Goal: Task Accomplishment & Management: Use online tool/utility

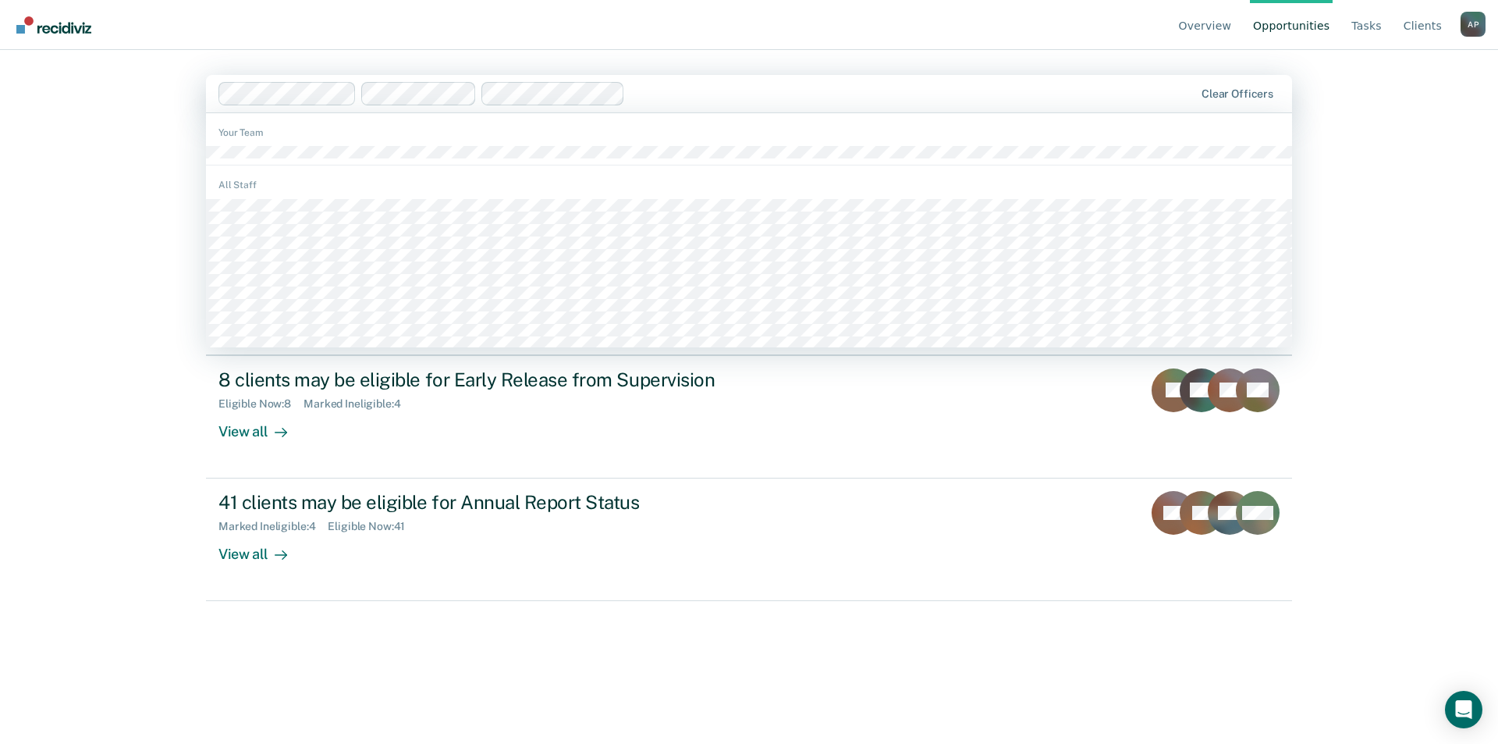
click at [359, 94] on div at bounding box center [707, 93] width 977 height 23
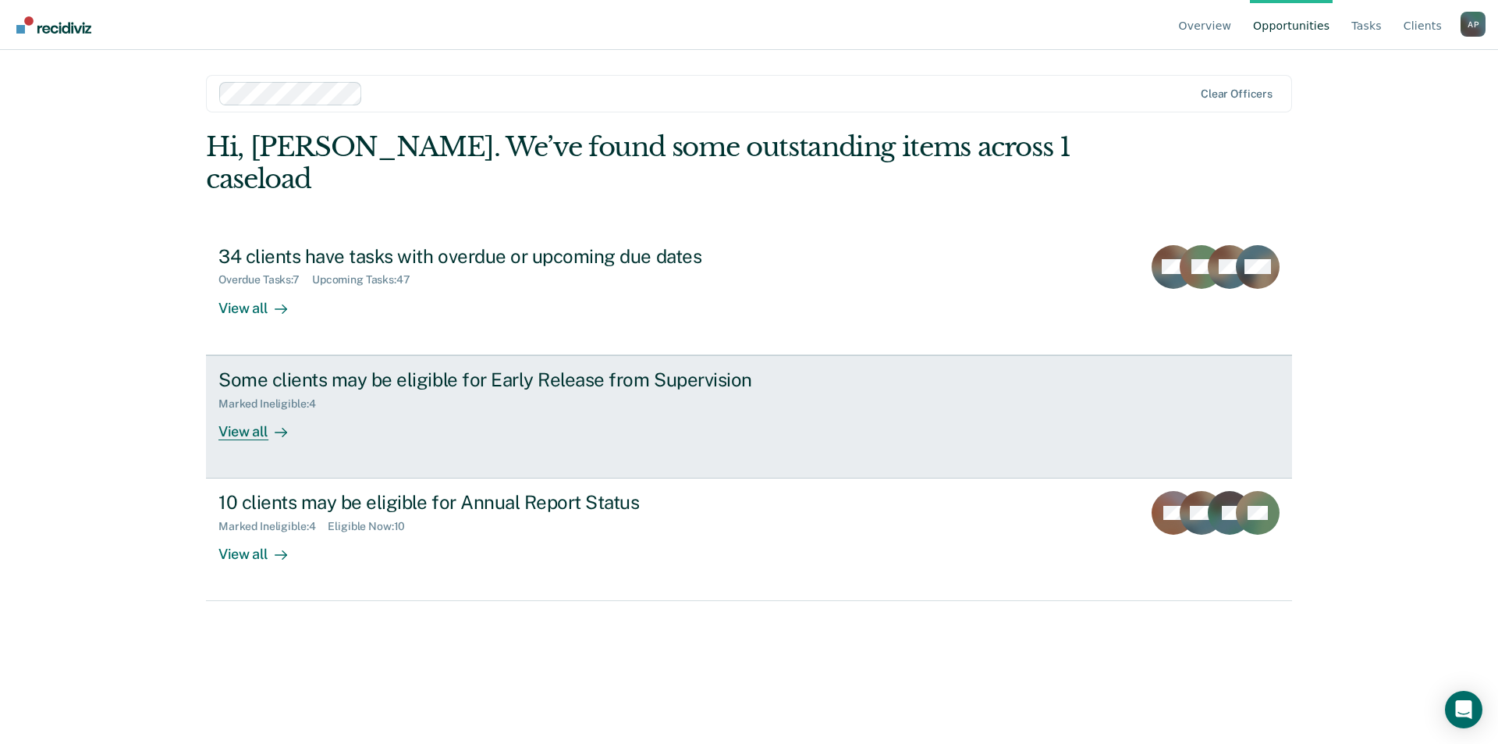
click at [595, 426] on link "Some clients may be eligible for Early Release from Supervision Marked Ineligib…" at bounding box center [749, 416] width 1086 height 123
click at [239, 410] on div "View all" at bounding box center [262, 425] width 87 height 30
click at [272, 422] on div at bounding box center [277, 431] width 19 height 18
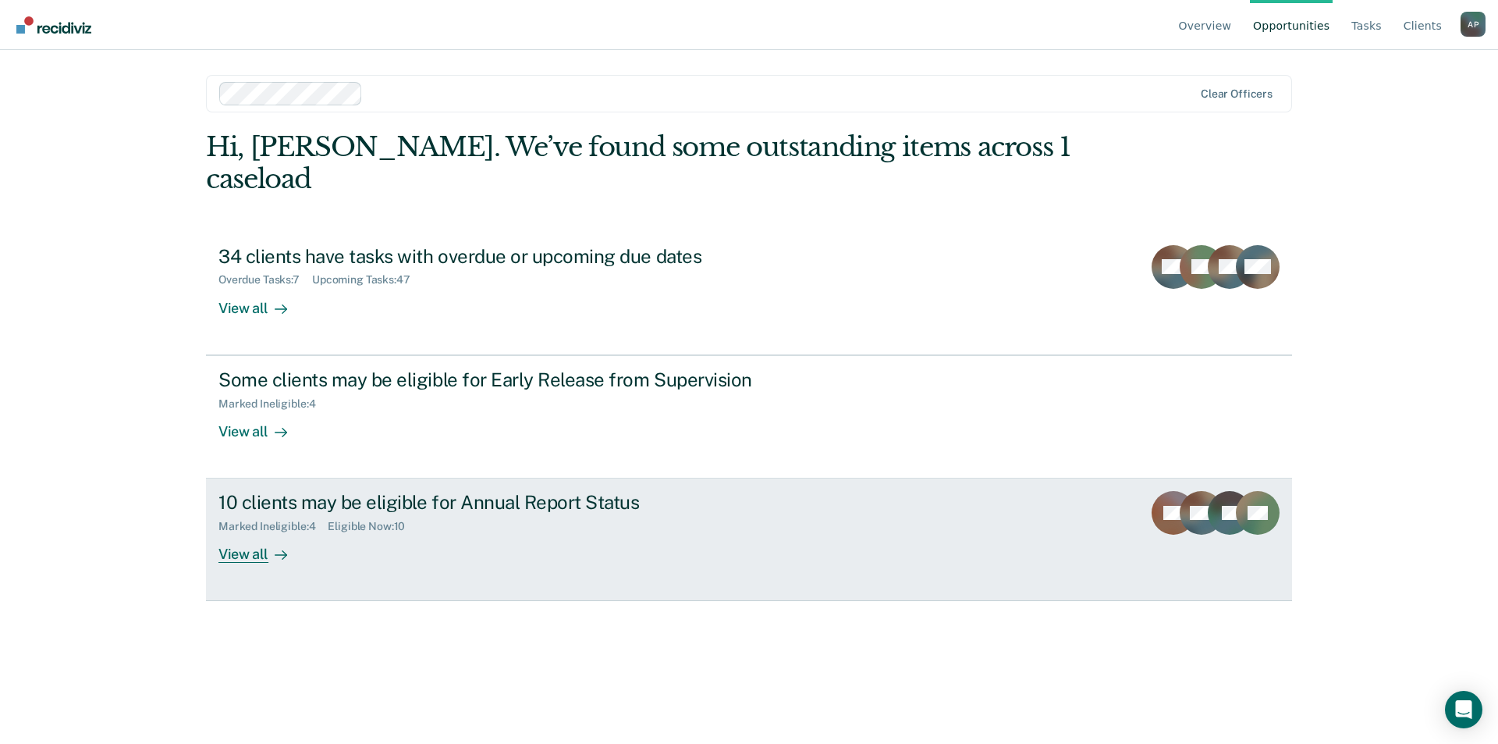
click at [264, 533] on div "View all" at bounding box center [262, 548] width 87 height 30
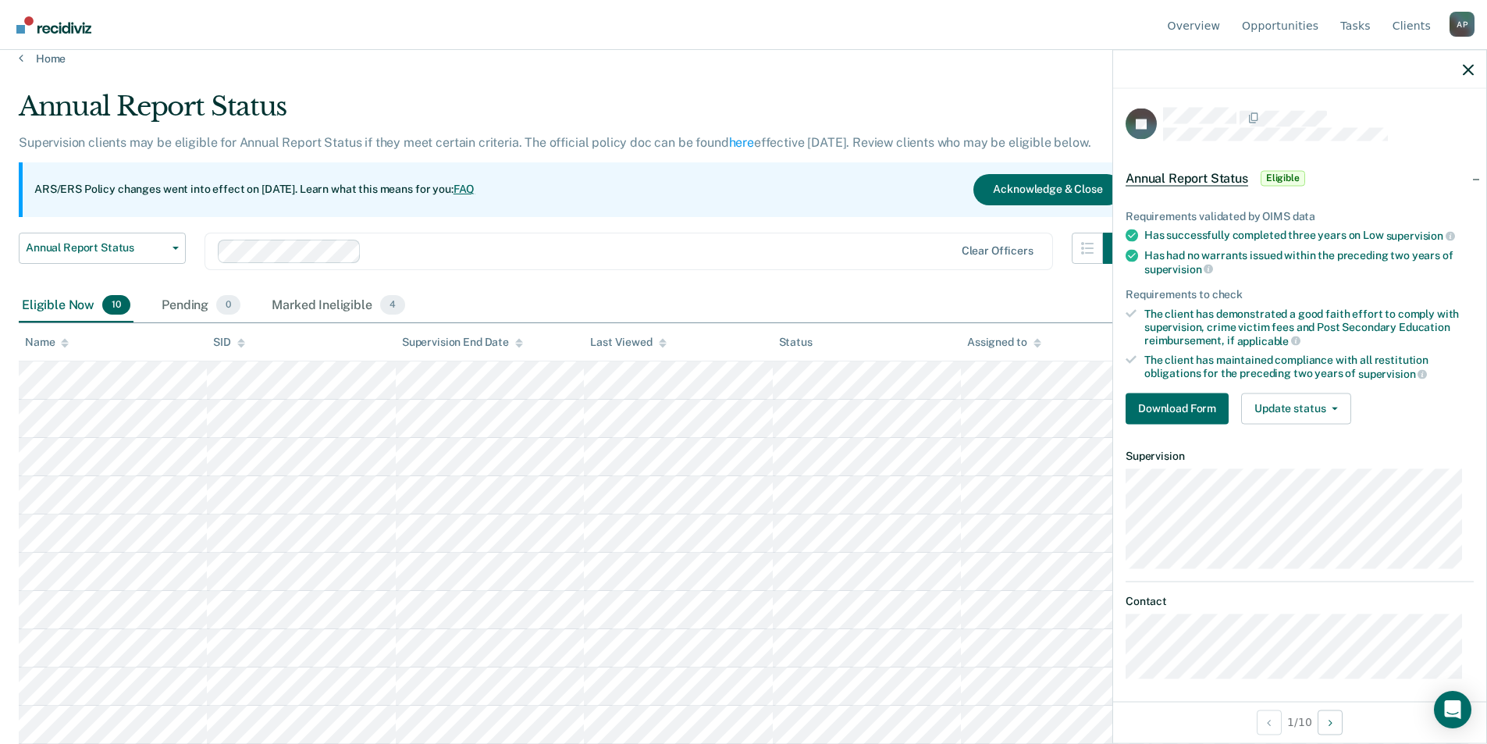
scroll to position [7, 0]
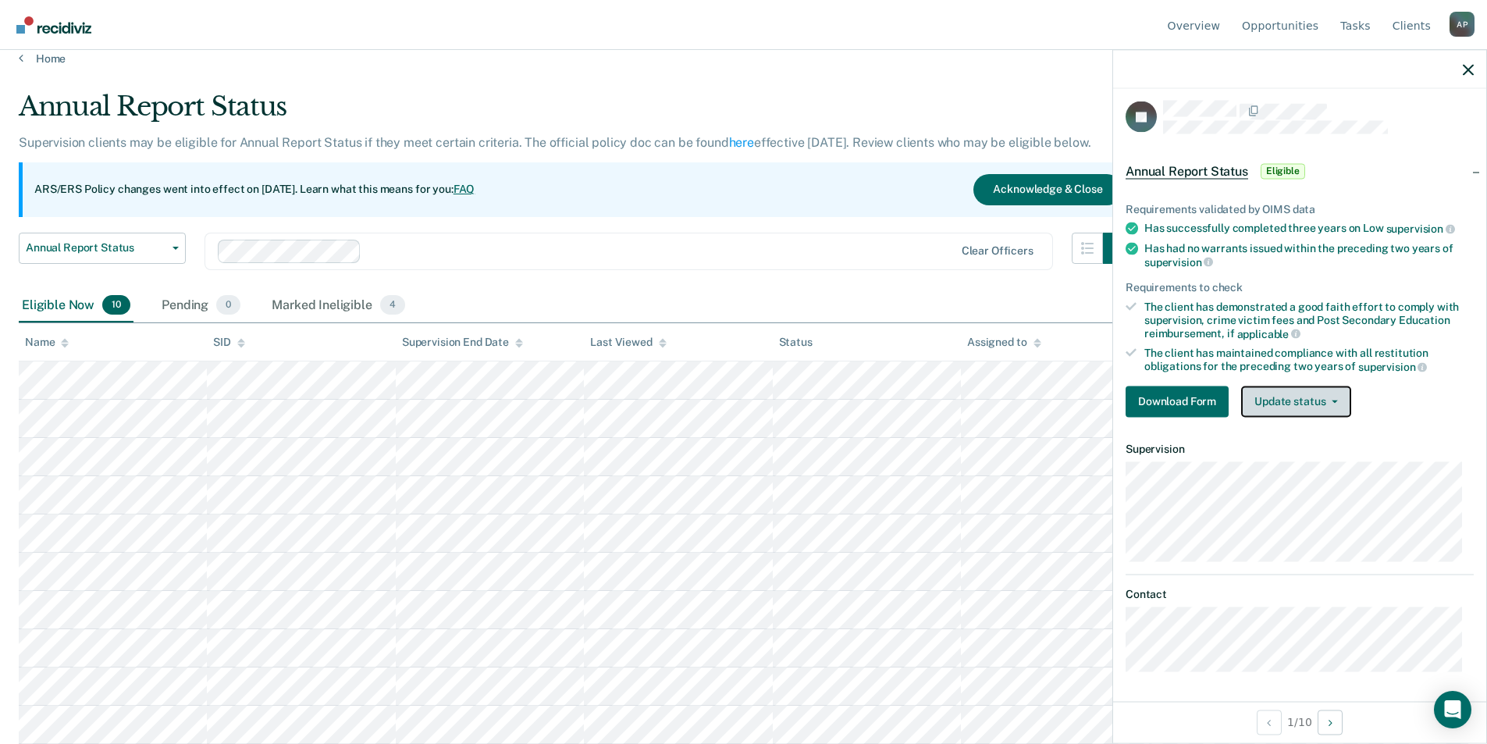
click at [1321, 402] on button "Update status" at bounding box center [1296, 400] width 110 height 31
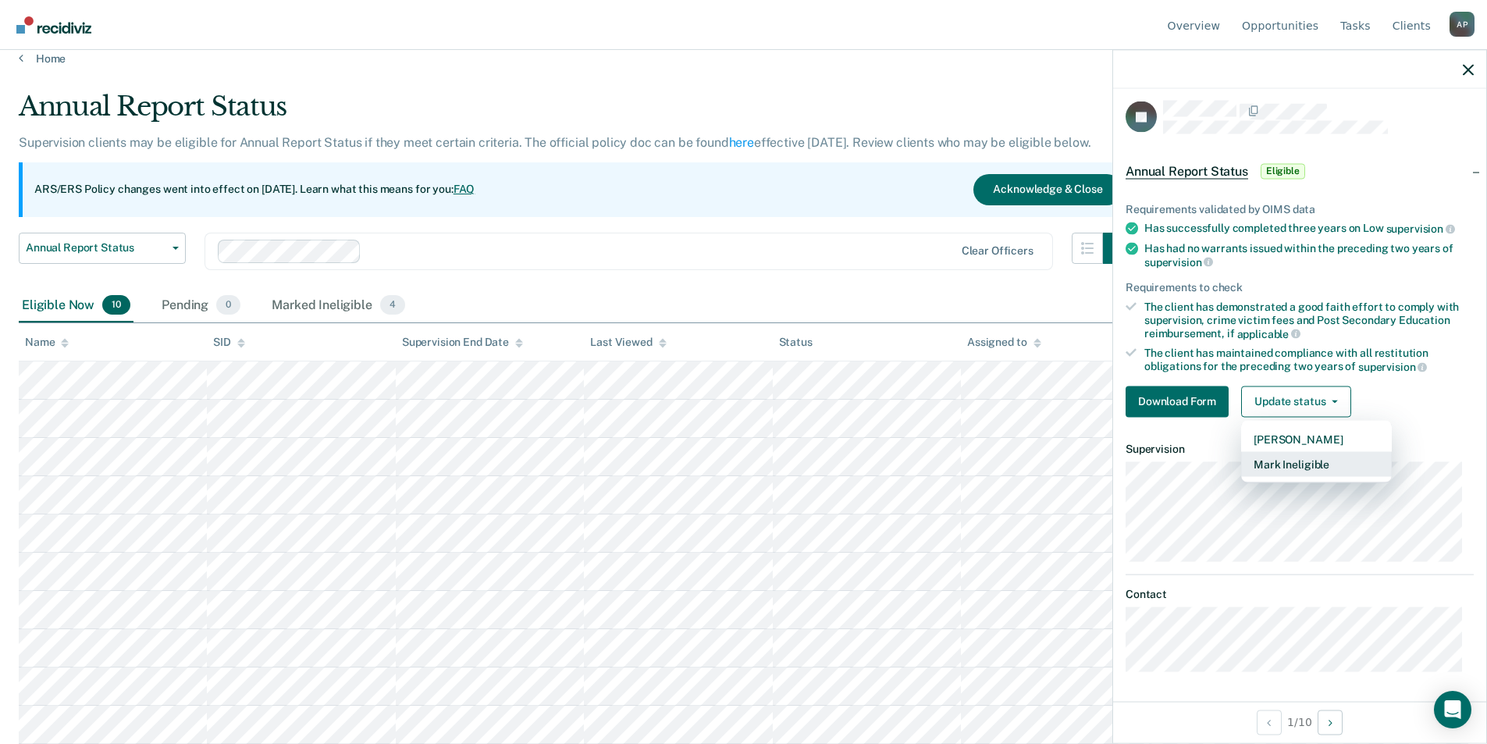
click at [1306, 463] on button "Mark Ineligible" at bounding box center [1316, 463] width 151 height 25
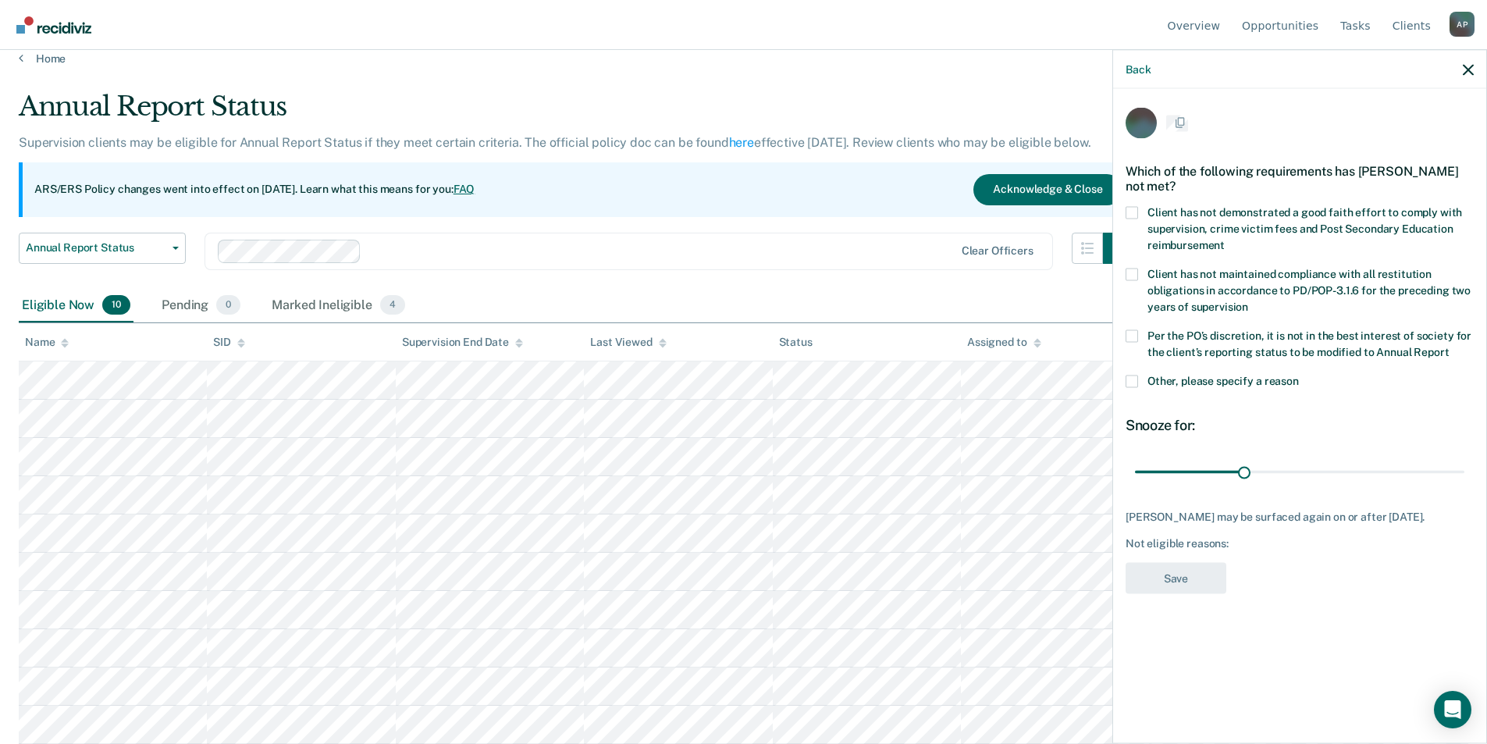
scroll to position [0, 0]
click at [1129, 214] on span at bounding box center [1131, 214] width 12 height 12
click at [1224, 240] on input "Client has not demonstrated a good faith effort to comply with supervision, cri…" at bounding box center [1224, 240] width 0 height 0
click at [1196, 582] on button "Save" at bounding box center [1175, 579] width 101 height 32
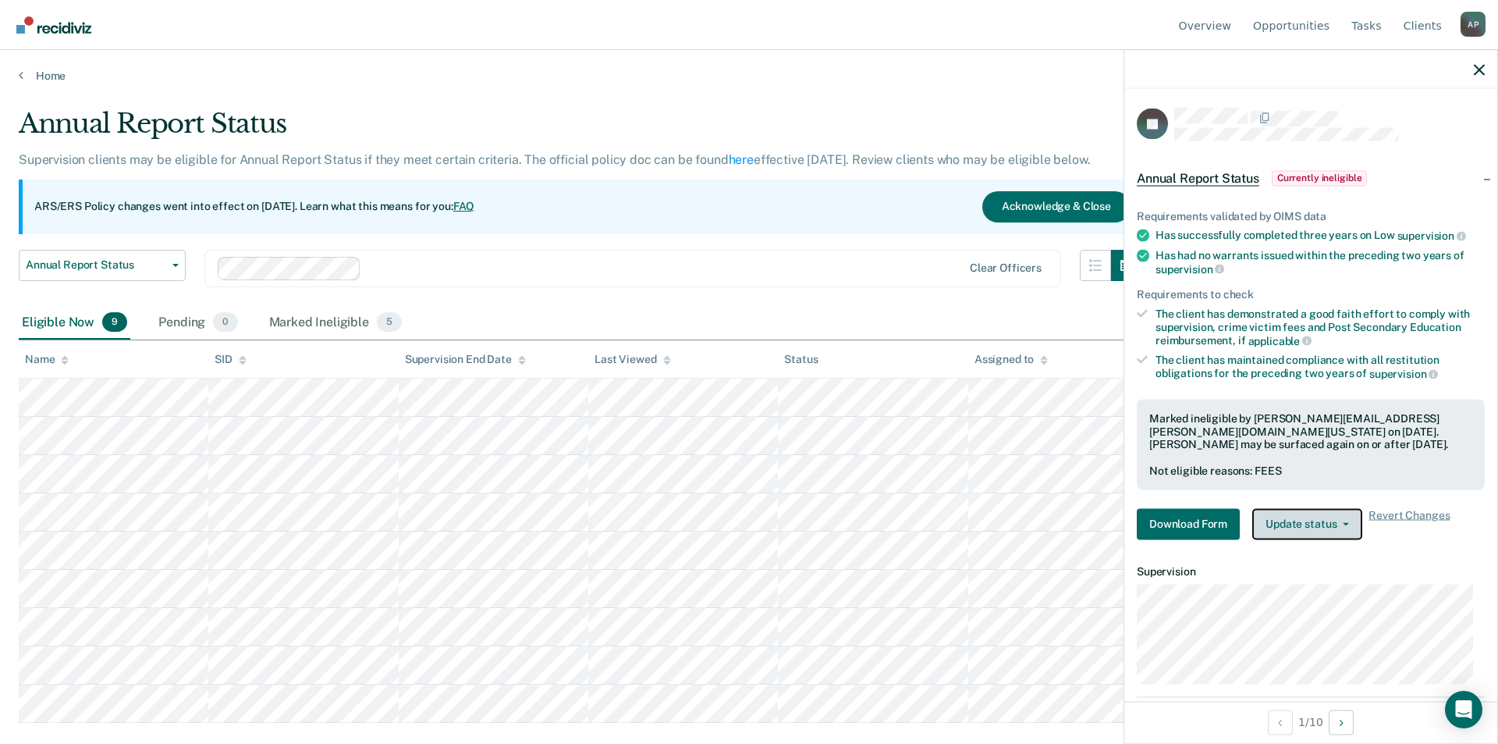
click at [1309, 528] on button "Update status" at bounding box center [1307, 523] width 110 height 31
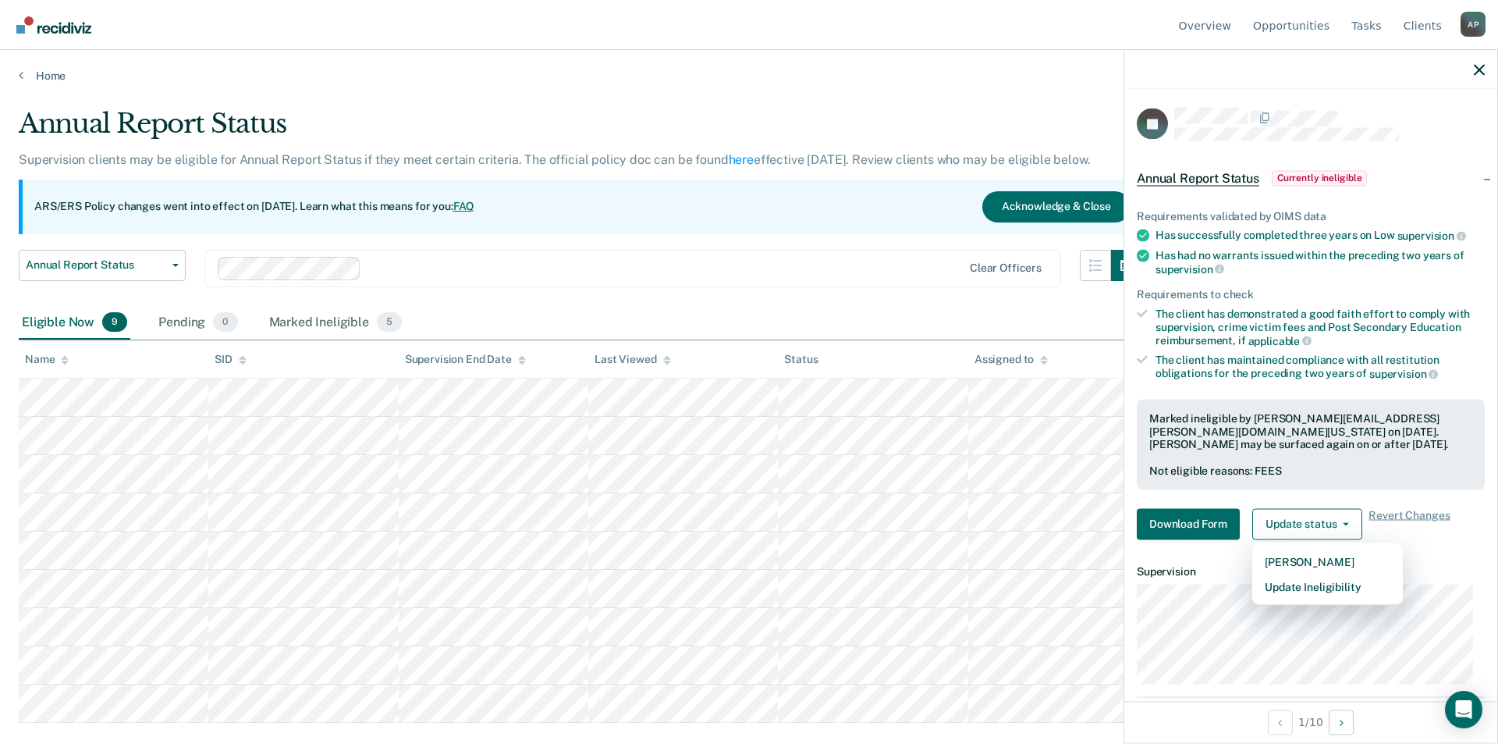
click at [1203, 573] on dt "Supervision" at bounding box center [1311, 570] width 348 height 13
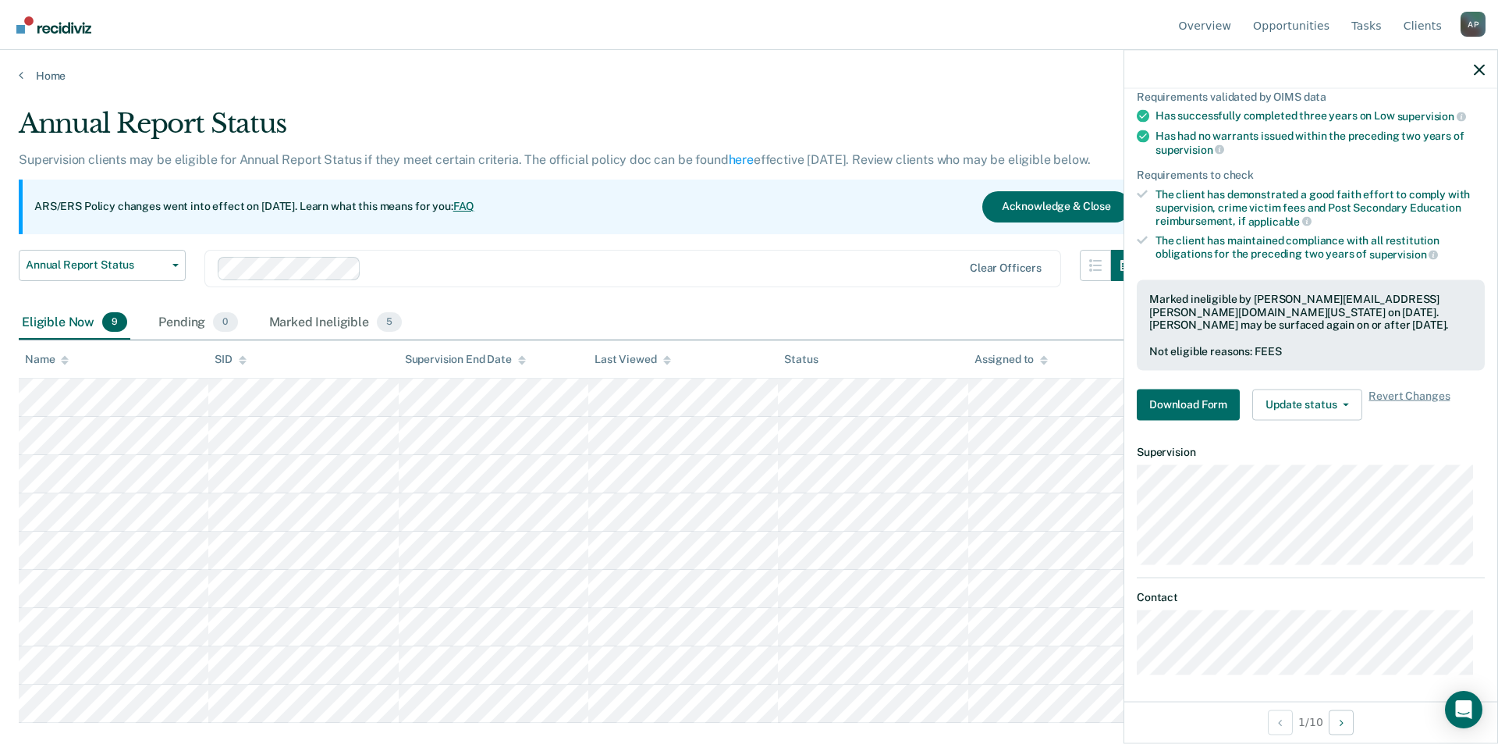
scroll to position [123, 0]
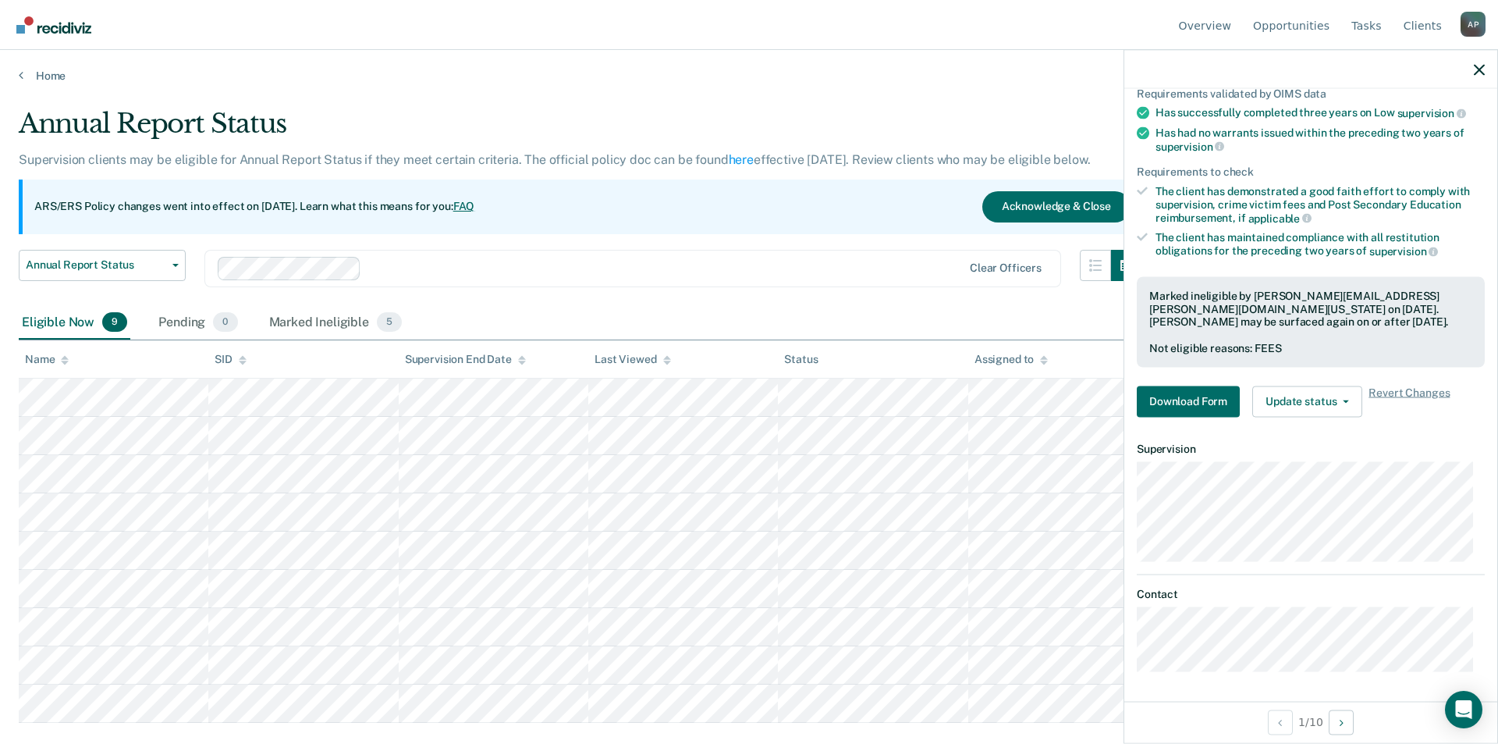
click at [1352, 449] on dt "Supervision" at bounding box center [1311, 448] width 348 height 13
click at [1477, 71] on icon "button" at bounding box center [1479, 69] width 11 height 11
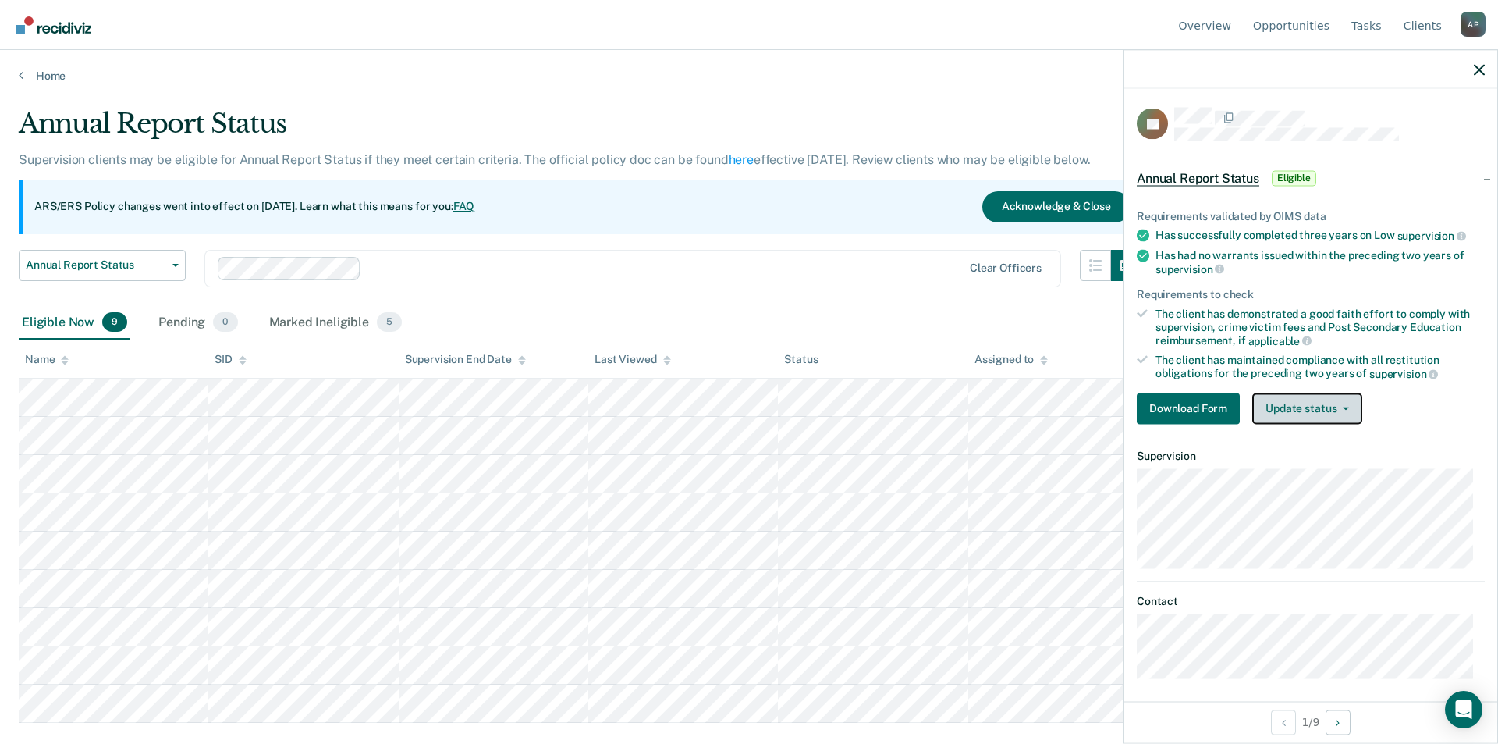
click at [1273, 403] on button "Update status" at bounding box center [1307, 408] width 110 height 31
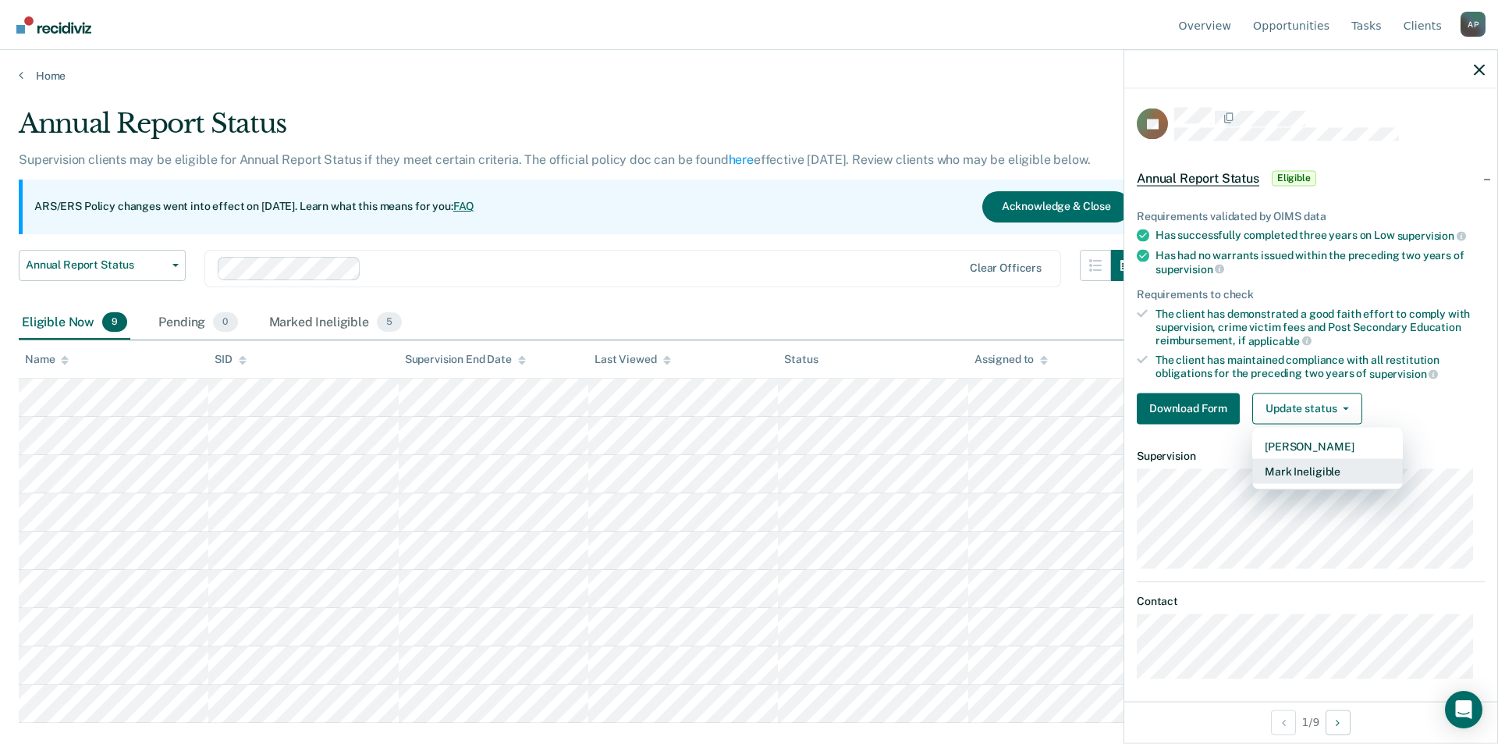
click at [1295, 469] on button "Mark Ineligible" at bounding box center [1327, 470] width 151 height 25
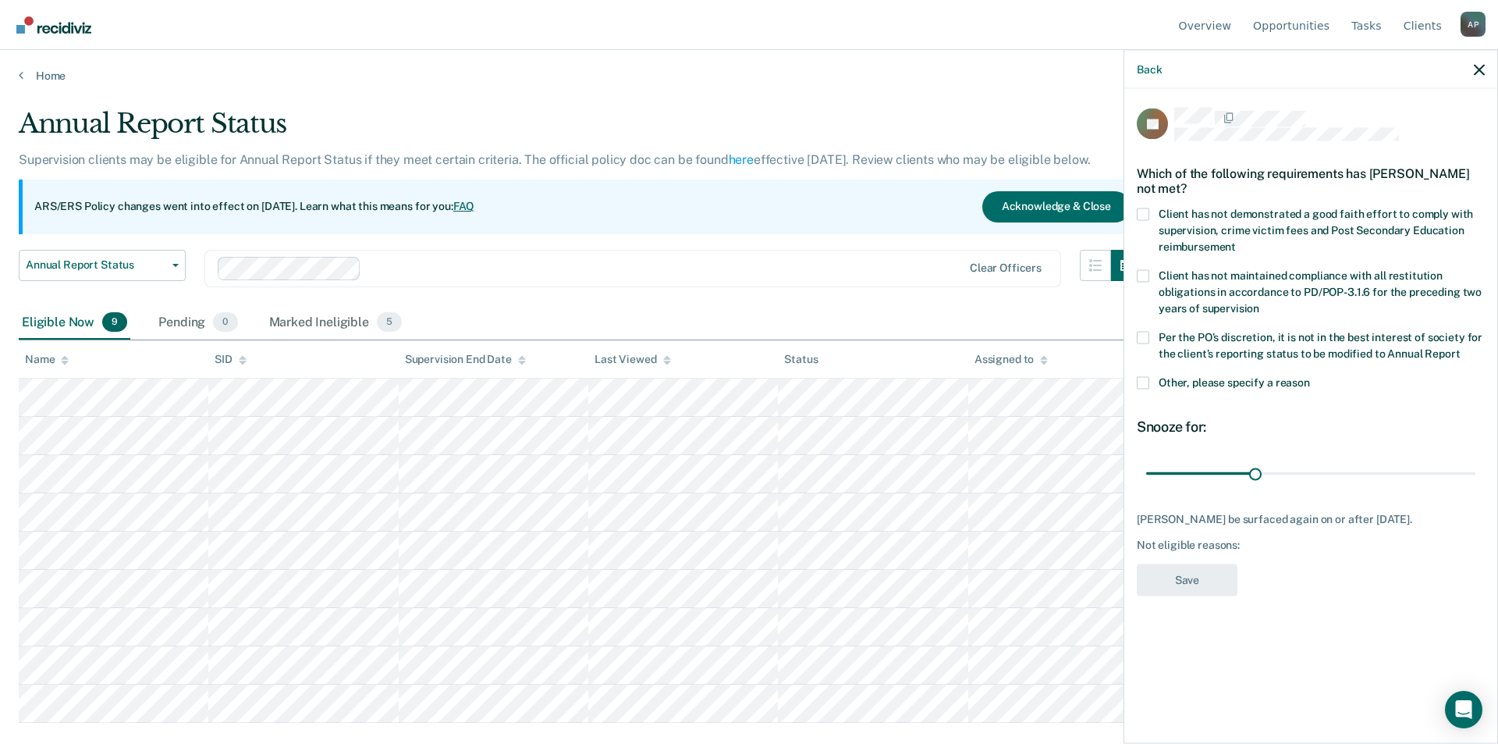
click at [1141, 187] on div "Which of the following requirements has [PERSON_NAME] not met?" at bounding box center [1311, 180] width 348 height 55
click at [1142, 191] on div "AJ Which of the following requirements has [PERSON_NAME] not met? Client has no…" at bounding box center [1311, 356] width 348 height 497
click at [1142, 208] on span at bounding box center [1143, 214] width 12 height 12
click at [1236, 240] on input "Client has not demonstrated a good faith effort to comply with supervision, cri…" at bounding box center [1236, 240] width 0 height 0
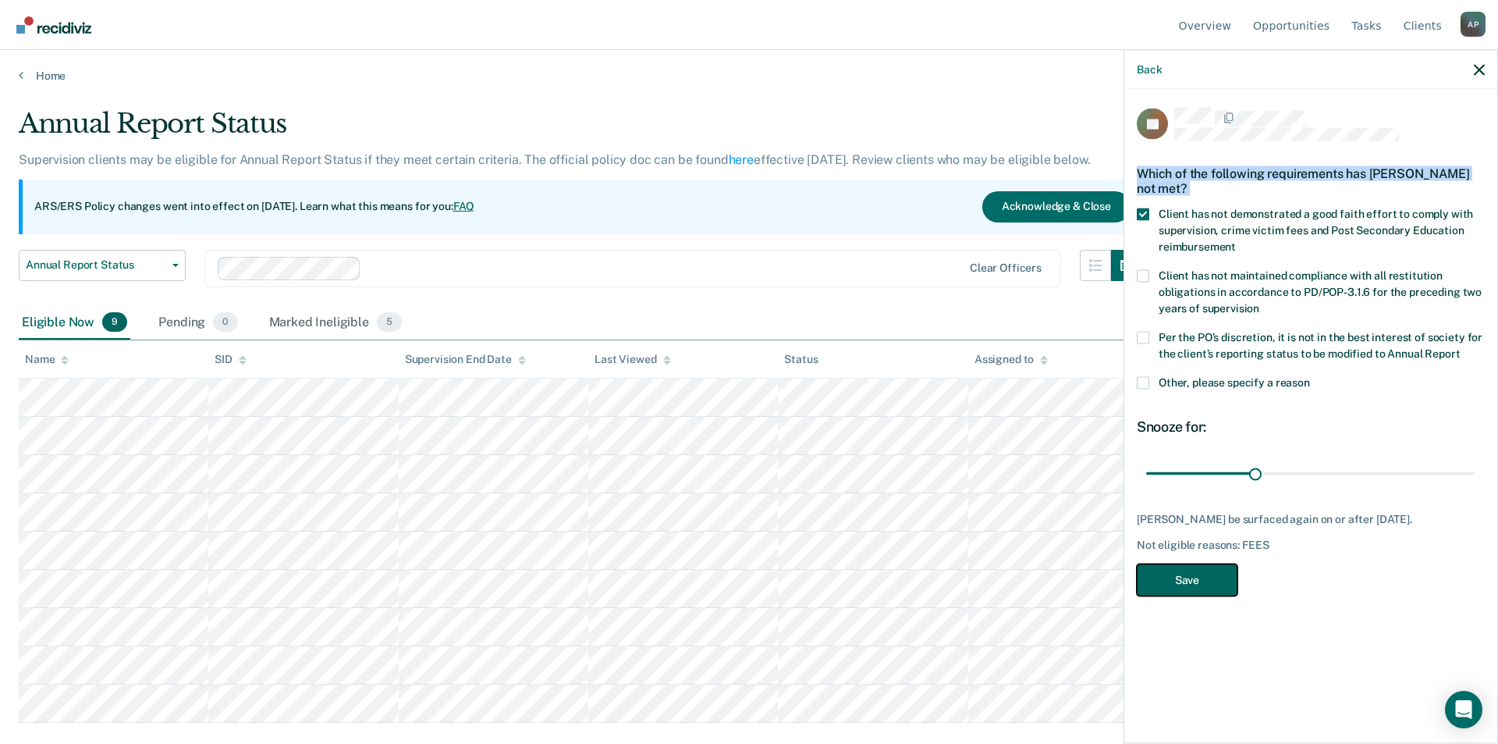
click at [1199, 564] on button "Save" at bounding box center [1187, 579] width 101 height 32
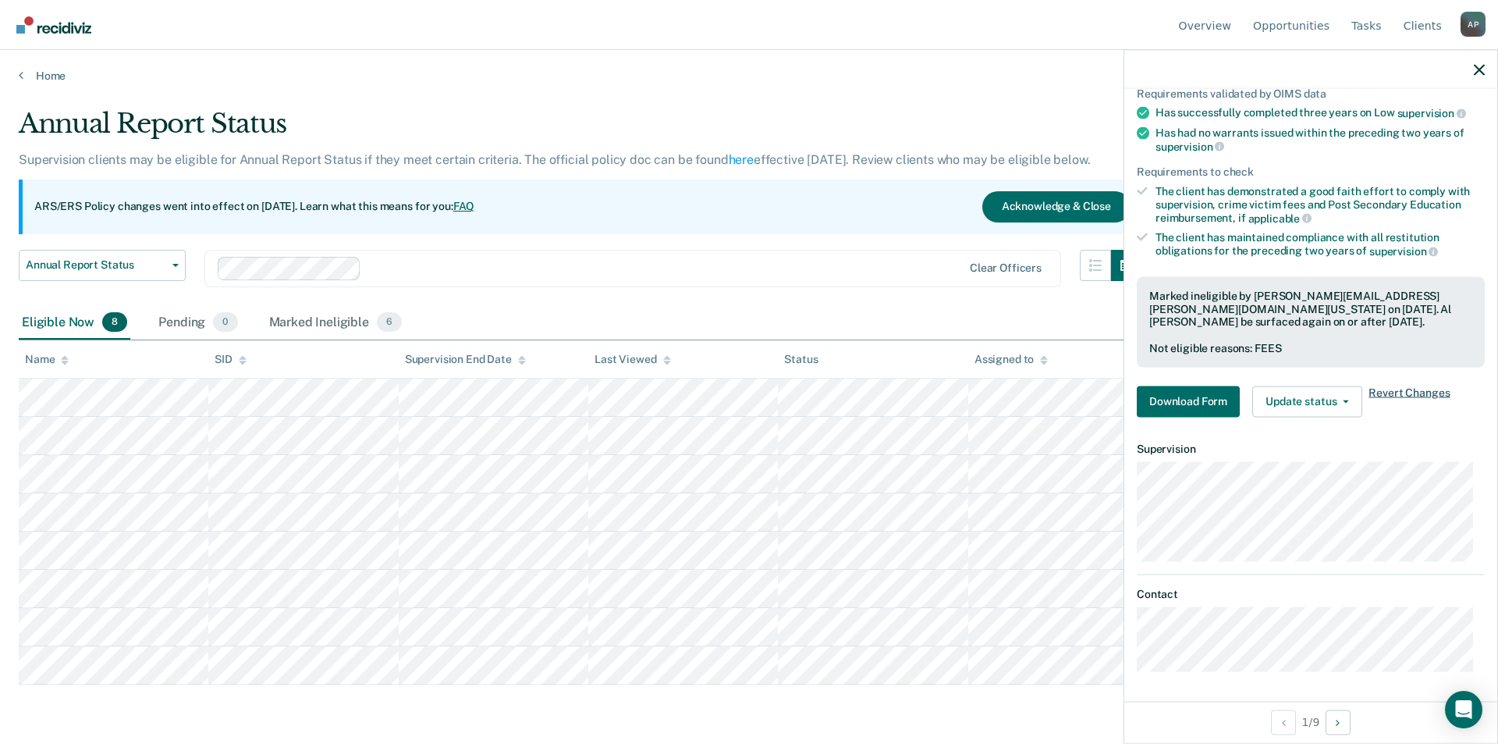
click at [1411, 388] on span "Revert Changes" at bounding box center [1409, 400] width 81 height 31
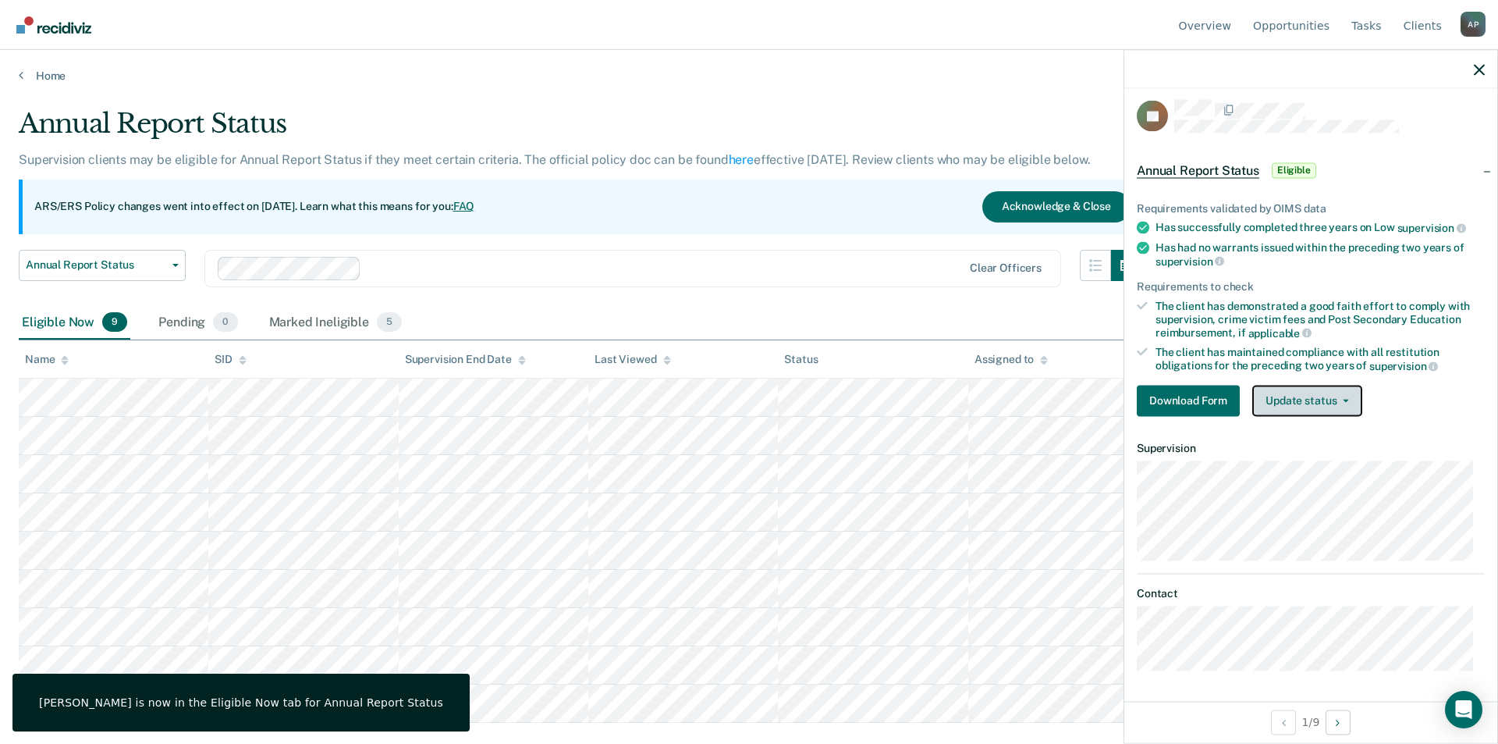
click at [1336, 400] on button "Update status" at bounding box center [1307, 400] width 110 height 31
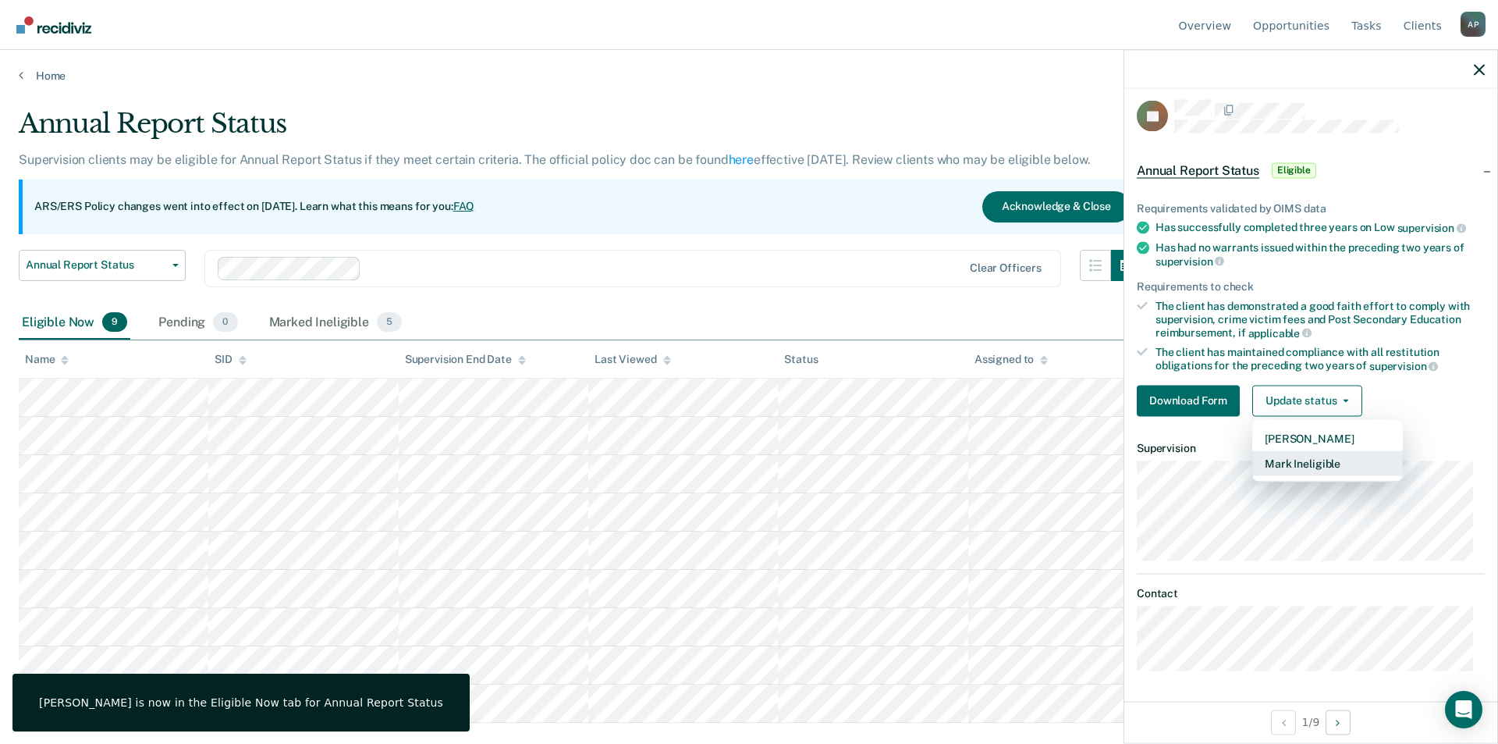
scroll to position [7, 0]
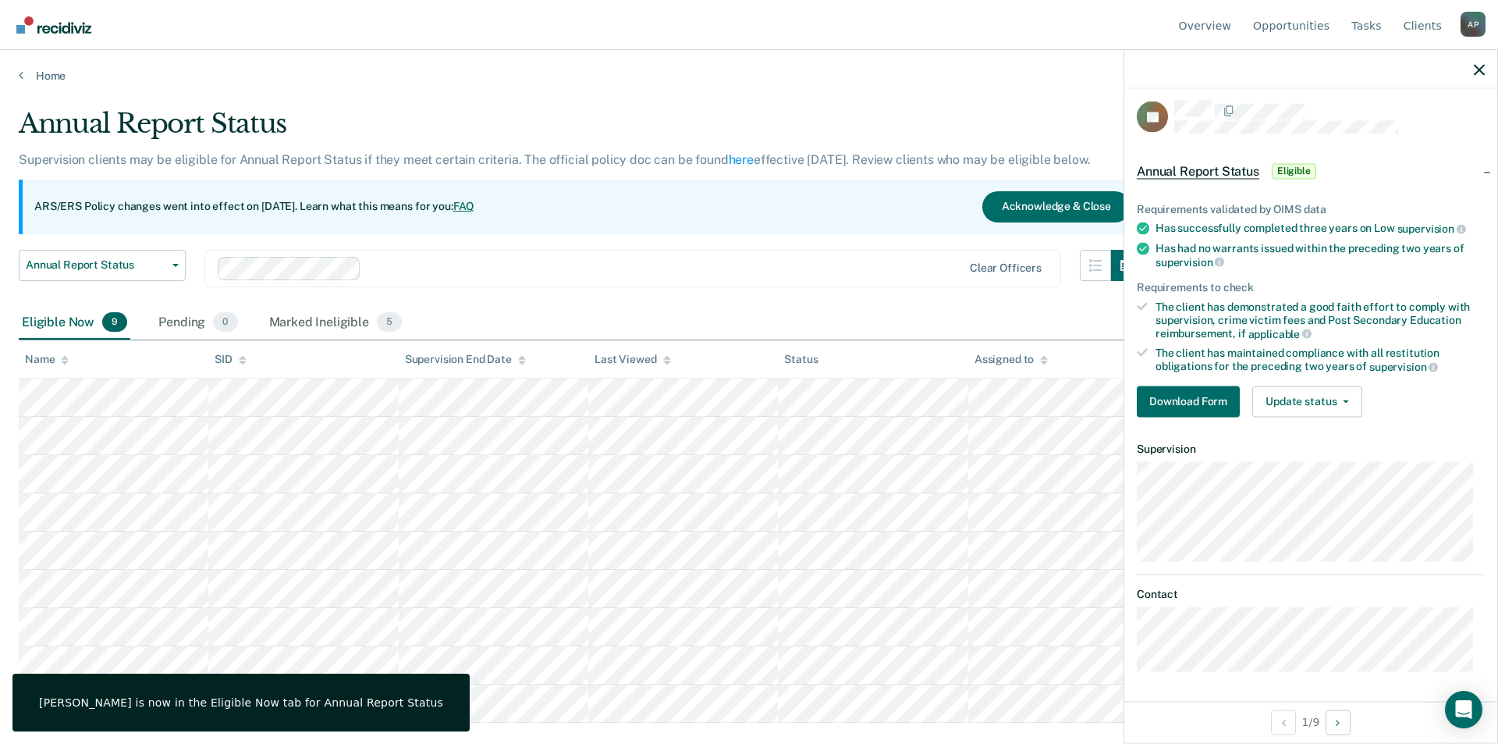
drag, startPoint x: 1307, startPoint y: 593, endPoint x: 1315, endPoint y: 563, distance: 31.4
click at [1307, 590] on dt "Contact" at bounding box center [1311, 594] width 348 height 13
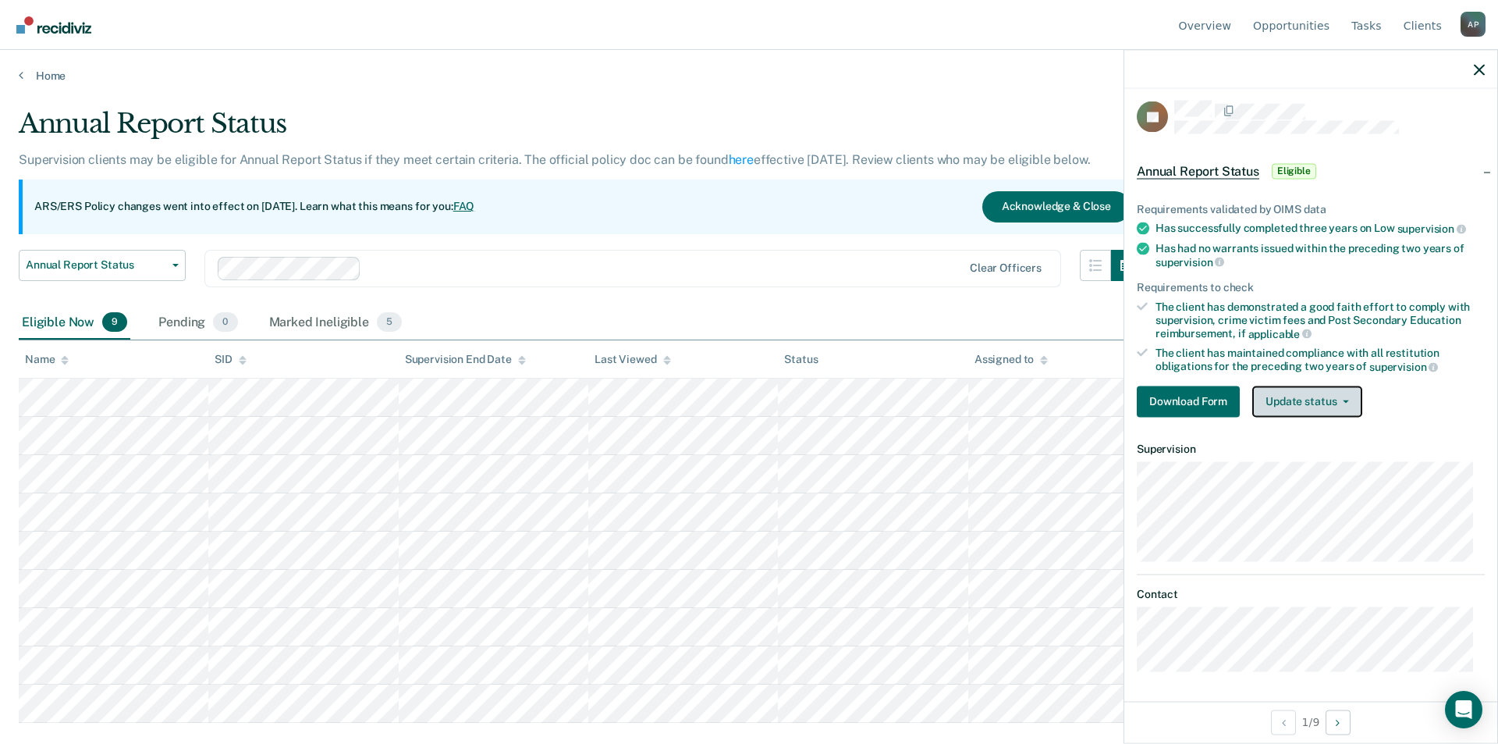
click at [1320, 405] on button "Update status" at bounding box center [1307, 400] width 110 height 31
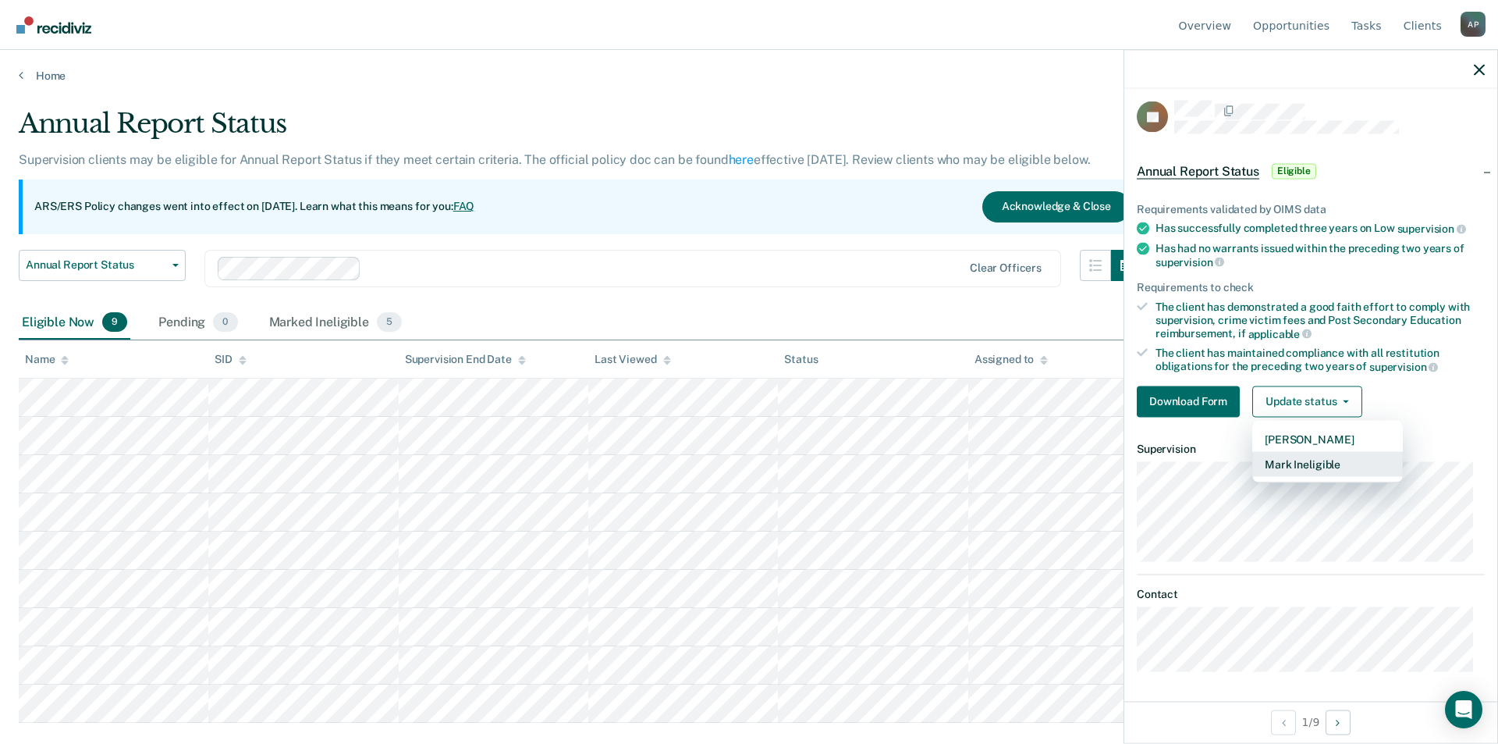
click at [1336, 467] on button "Mark Ineligible" at bounding box center [1327, 463] width 151 height 25
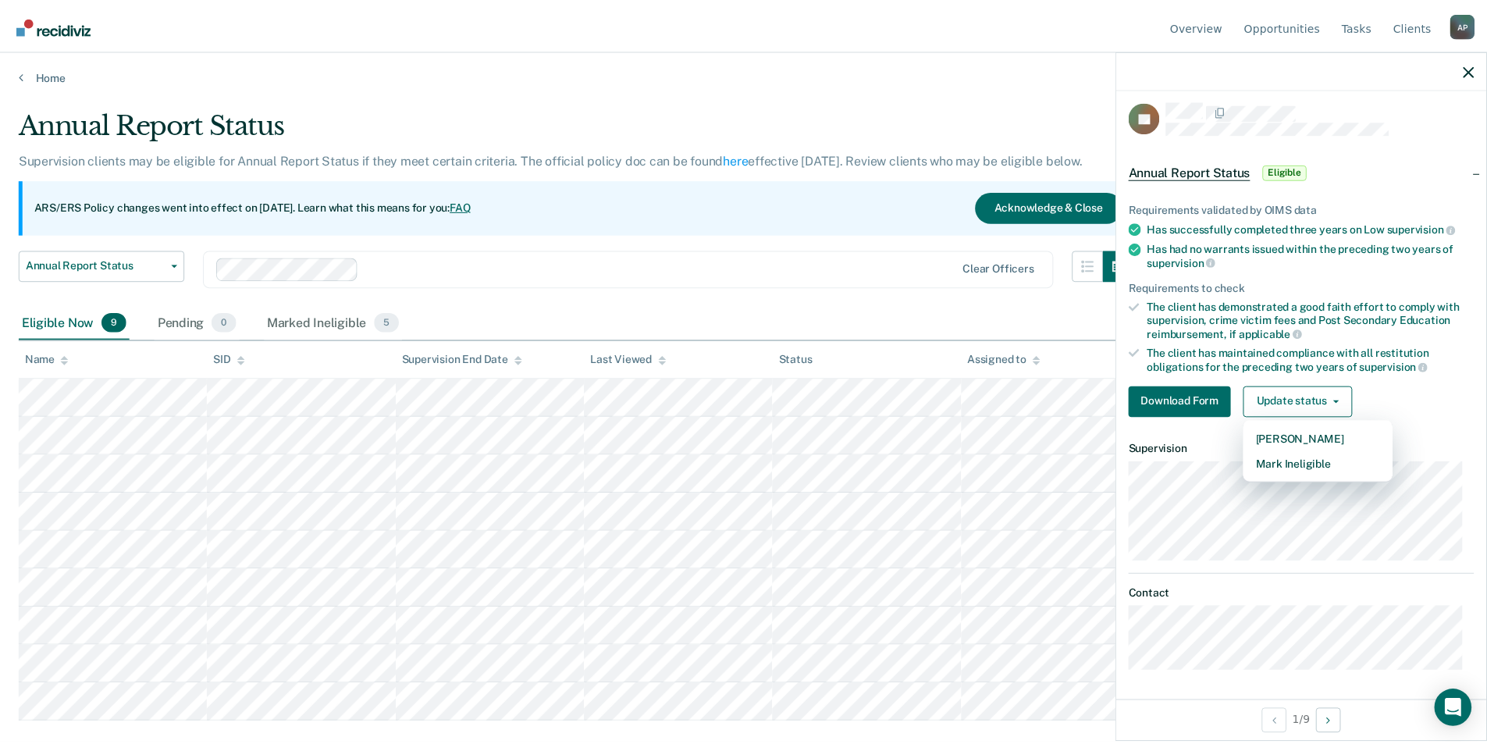
scroll to position [0, 0]
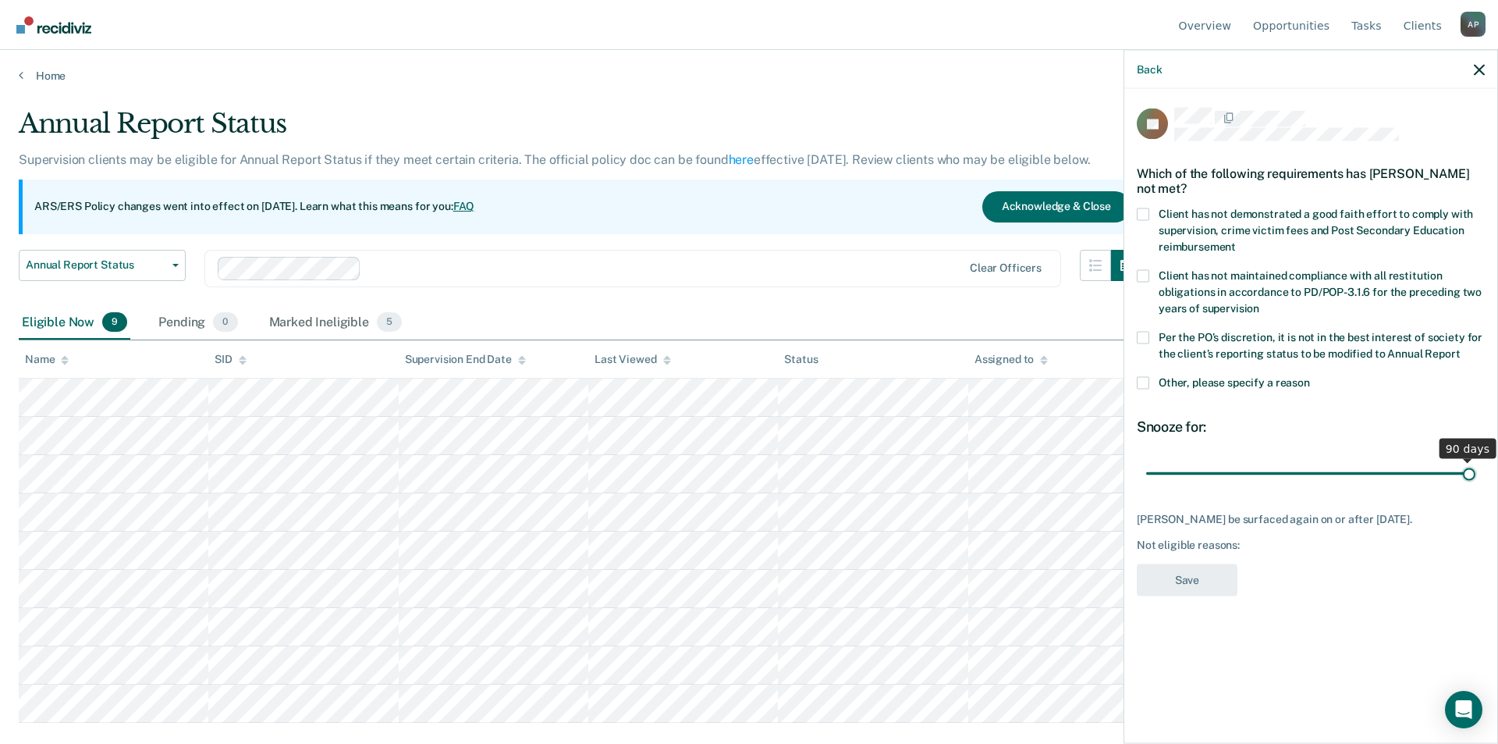
drag, startPoint x: 1249, startPoint y: 459, endPoint x: 1486, endPoint y: 439, distance: 237.3
type input "90"
click at [1476, 460] on input "range" at bounding box center [1310, 473] width 329 height 27
click at [1147, 208] on span at bounding box center [1143, 214] width 12 height 12
click at [1236, 240] on input "Client has not demonstrated a good faith effort to comply with supervision, cri…" at bounding box center [1236, 240] width 0 height 0
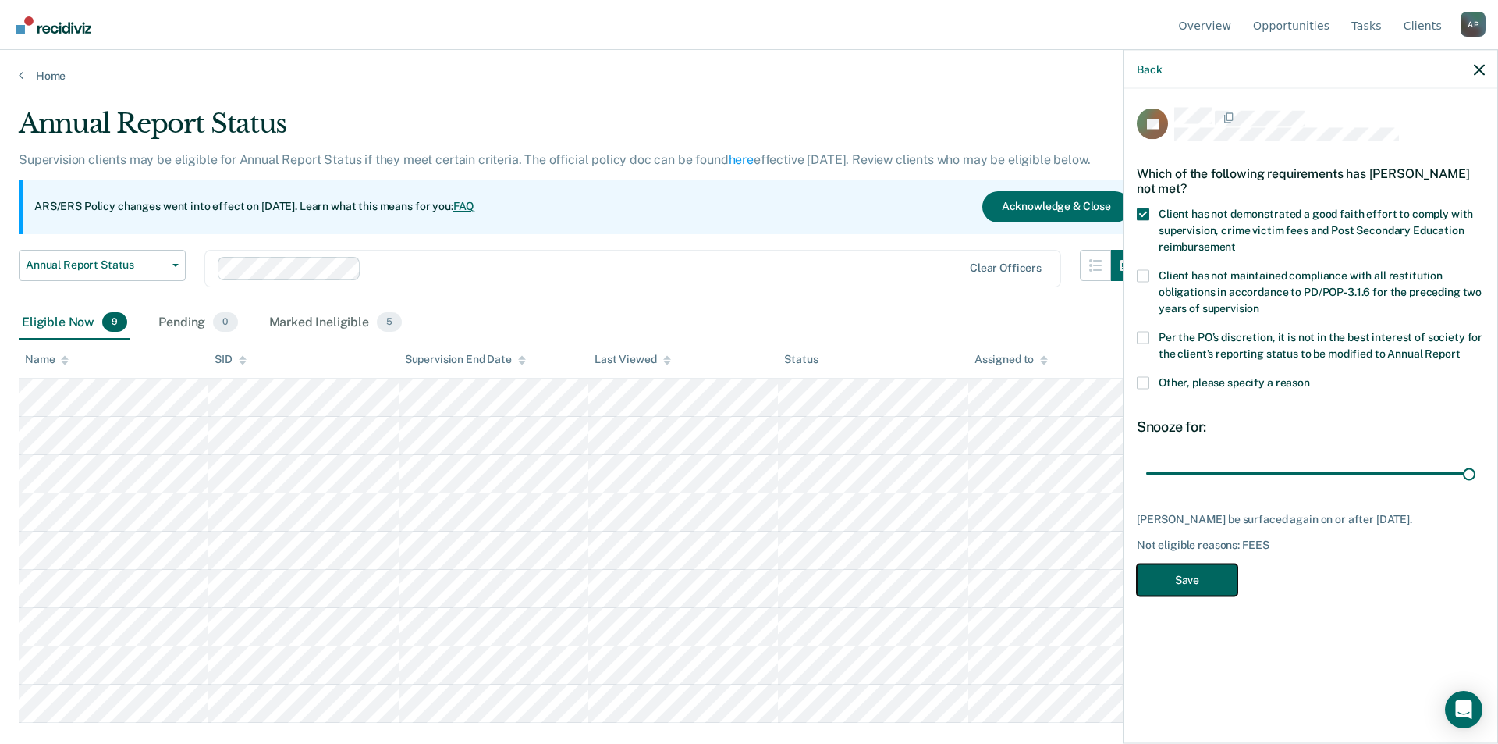
click at [1220, 564] on button "Save" at bounding box center [1187, 579] width 101 height 32
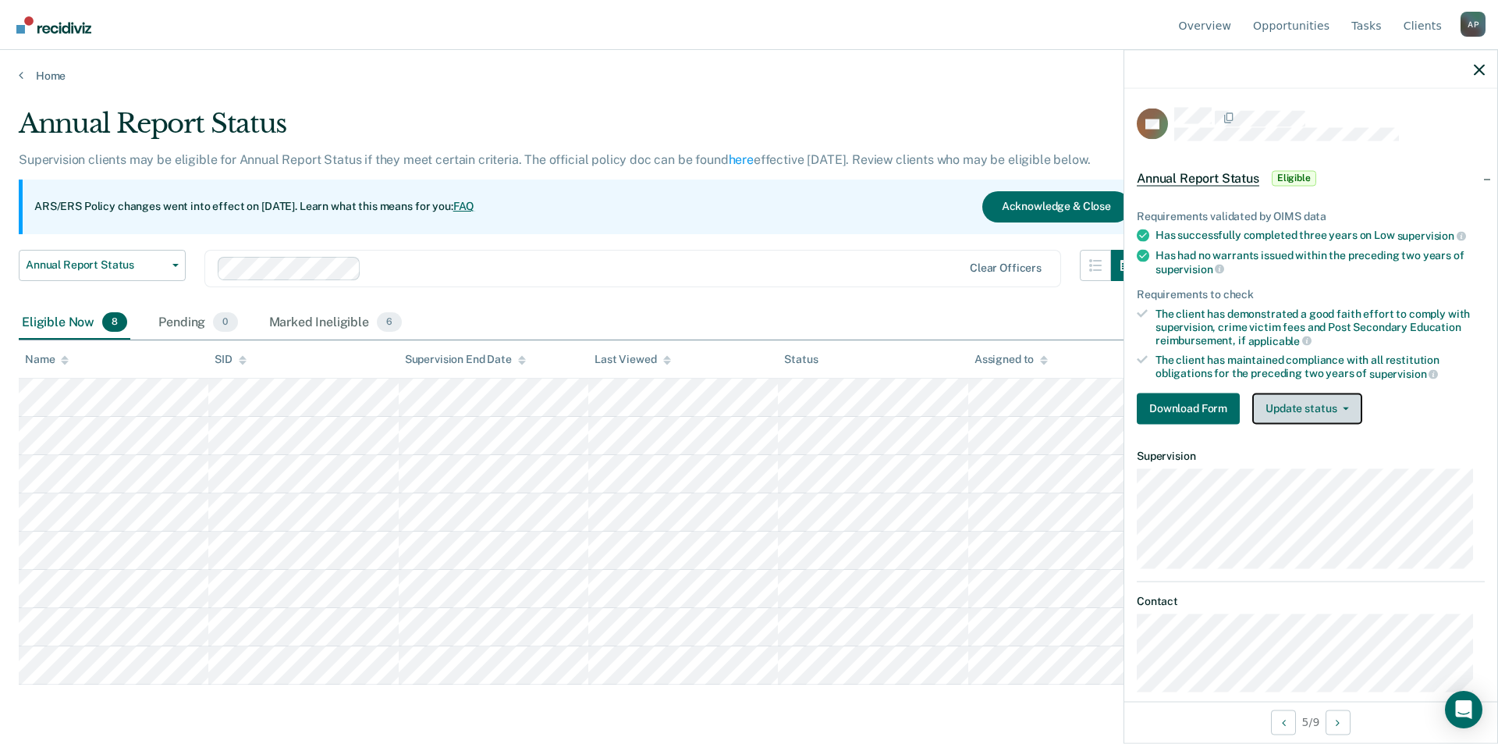
click at [1284, 396] on button "Update status" at bounding box center [1307, 408] width 110 height 31
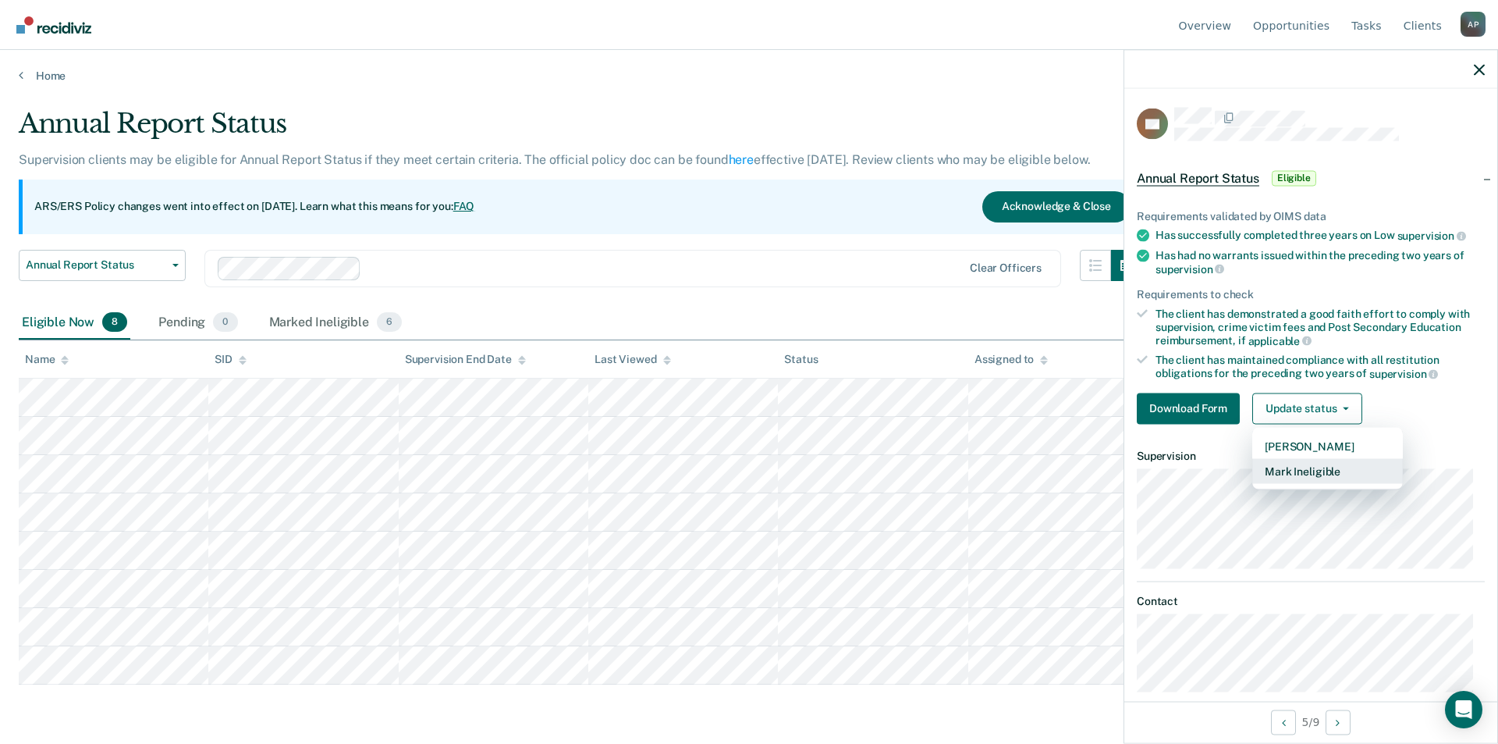
click at [1285, 465] on button "Mark Ineligible" at bounding box center [1327, 470] width 151 height 25
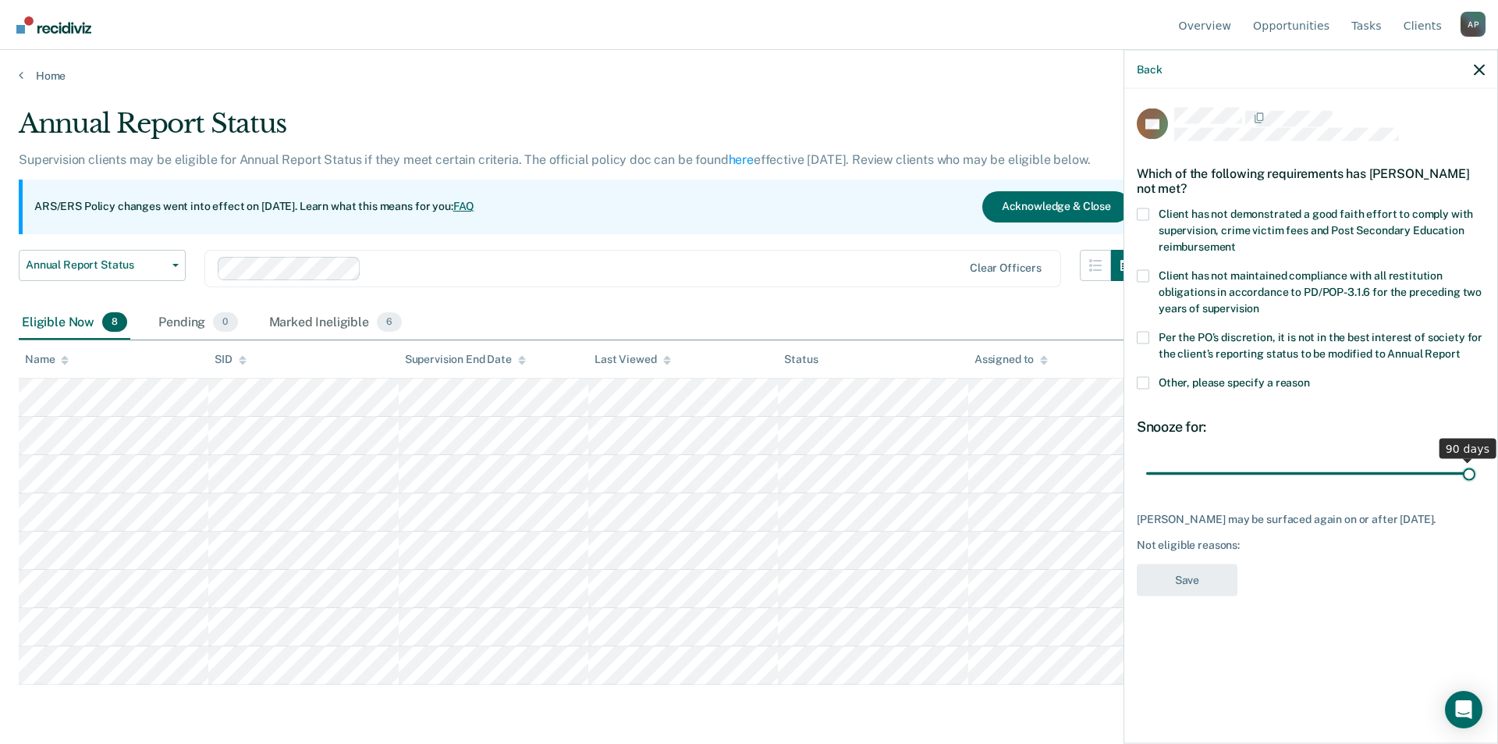
drag, startPoint x: 1252, startPoint y: 474, endPoint x: 1484, endPoint y: 453, distance: 232.7
type input "90"
click at [1476, 460] on input "range" at bounding box center [1310, 473] width 329 height 27
click at [1149, 213] on span at bounding box center [1143, 214] width 12 height 12
click at [1236, 240] on input "Client has not demonstrated a good faith effort to comply with supervision, cri…" at bounding box center [1236, 240] width 0 height 0
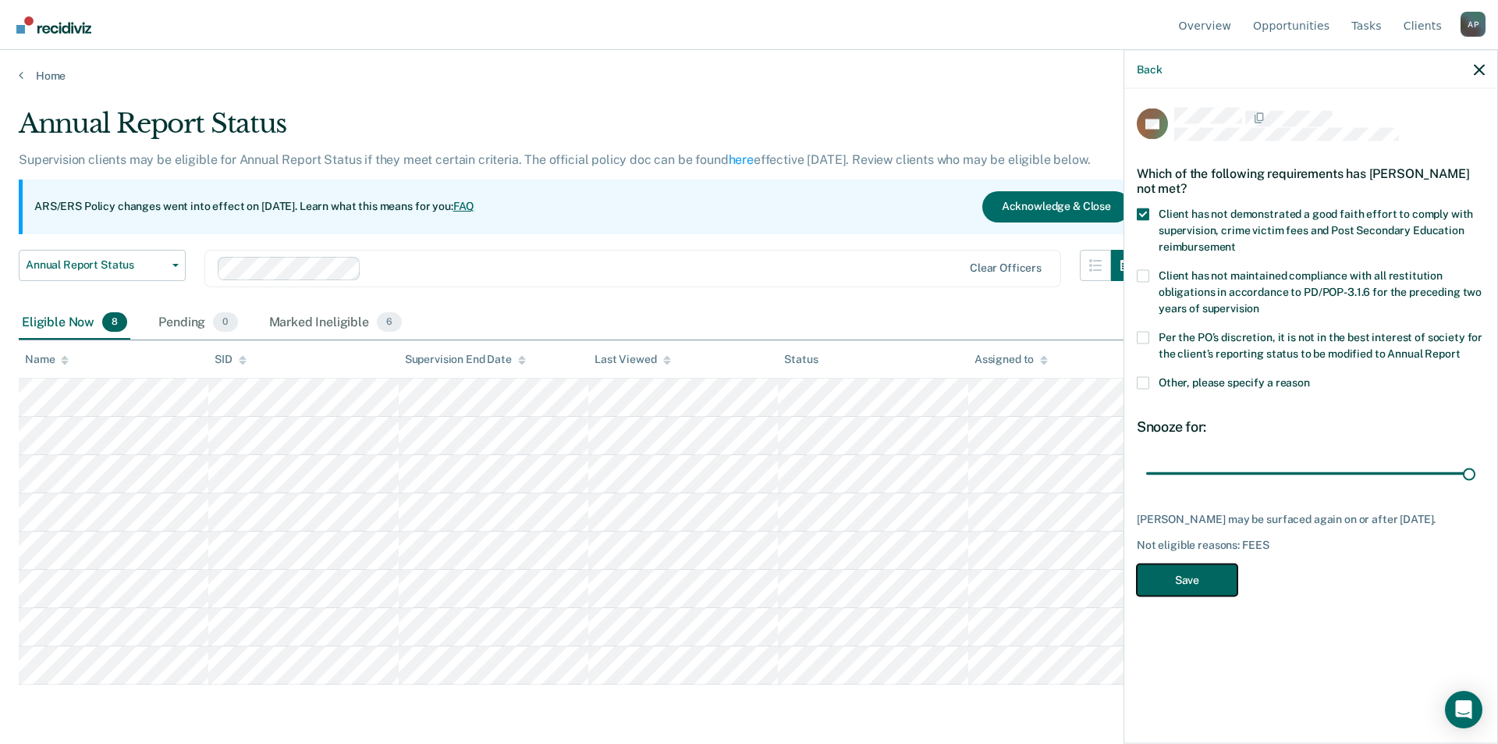
click at [1189, 577] on button "Save" at bounding box center [1187, 579] width 101 height 32
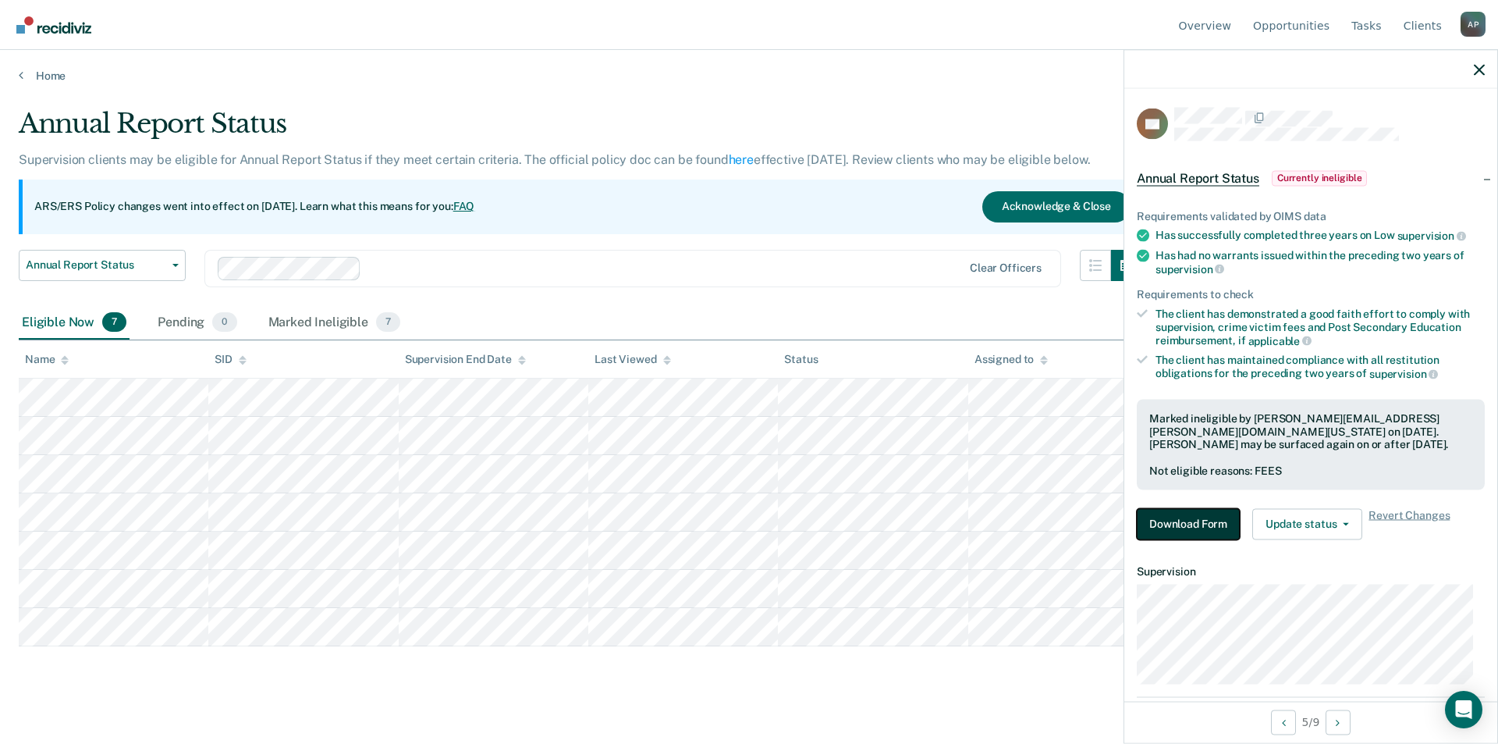
click at [1183, 514] on button "Download Form" at bounding box center [1188, 523] width 103 height 31
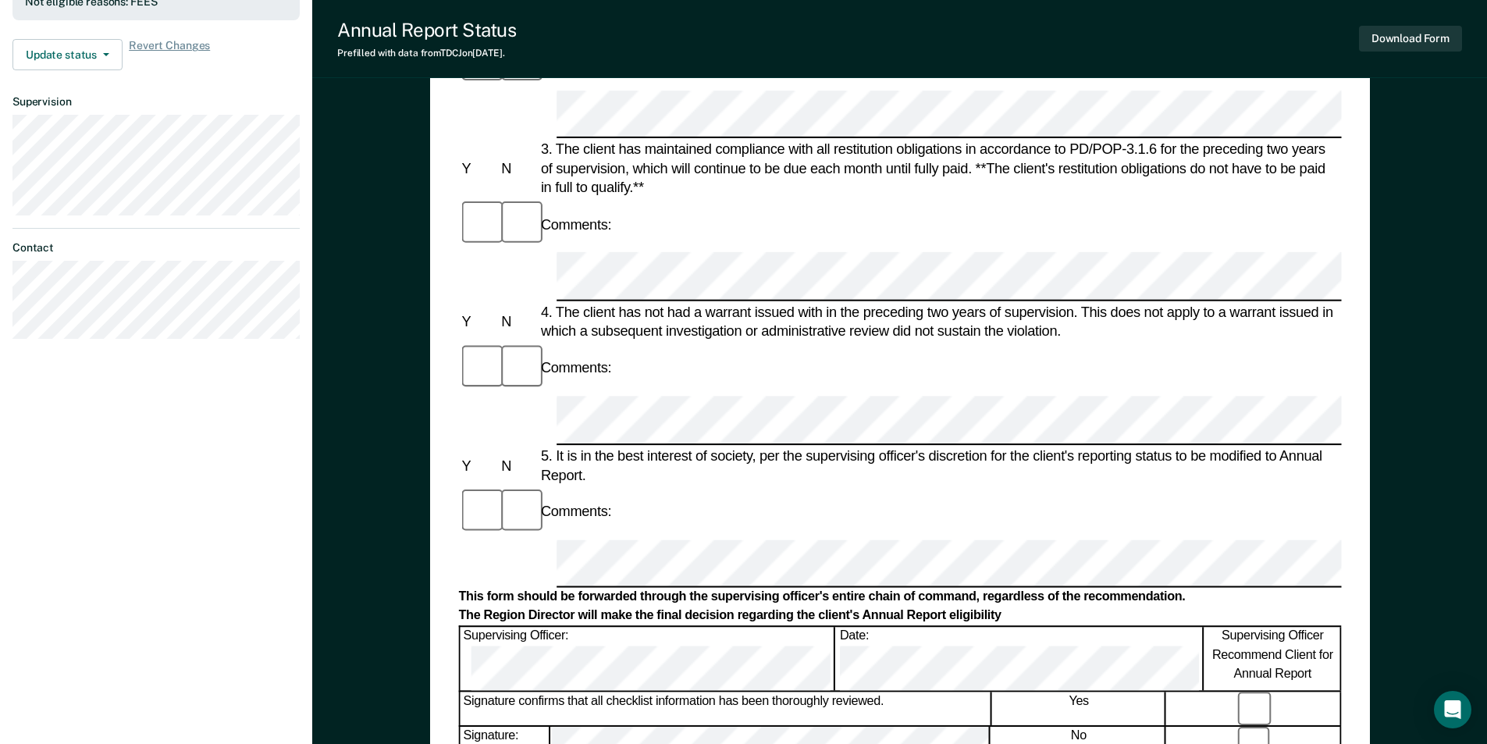
scroll to position [546, 0]
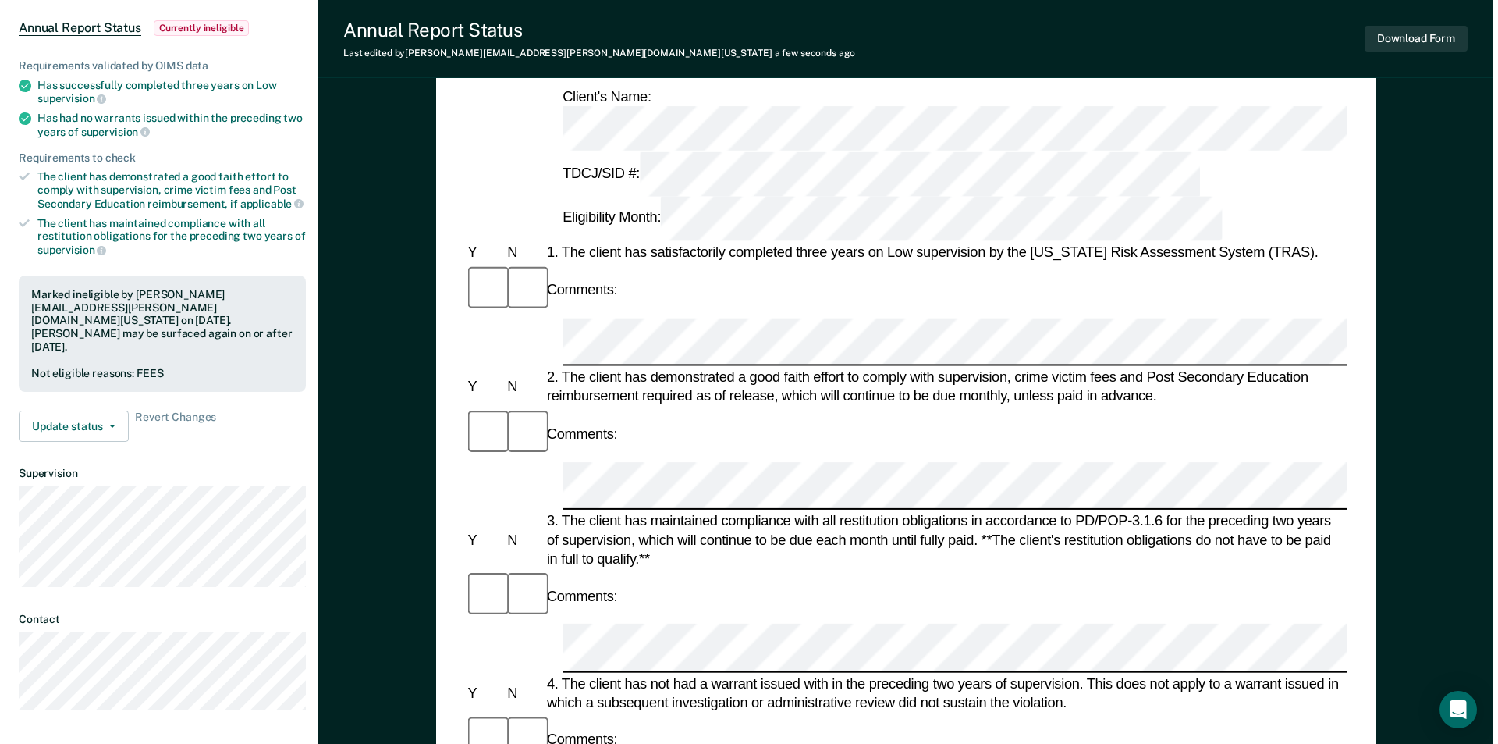
scroll to position [0, 0]
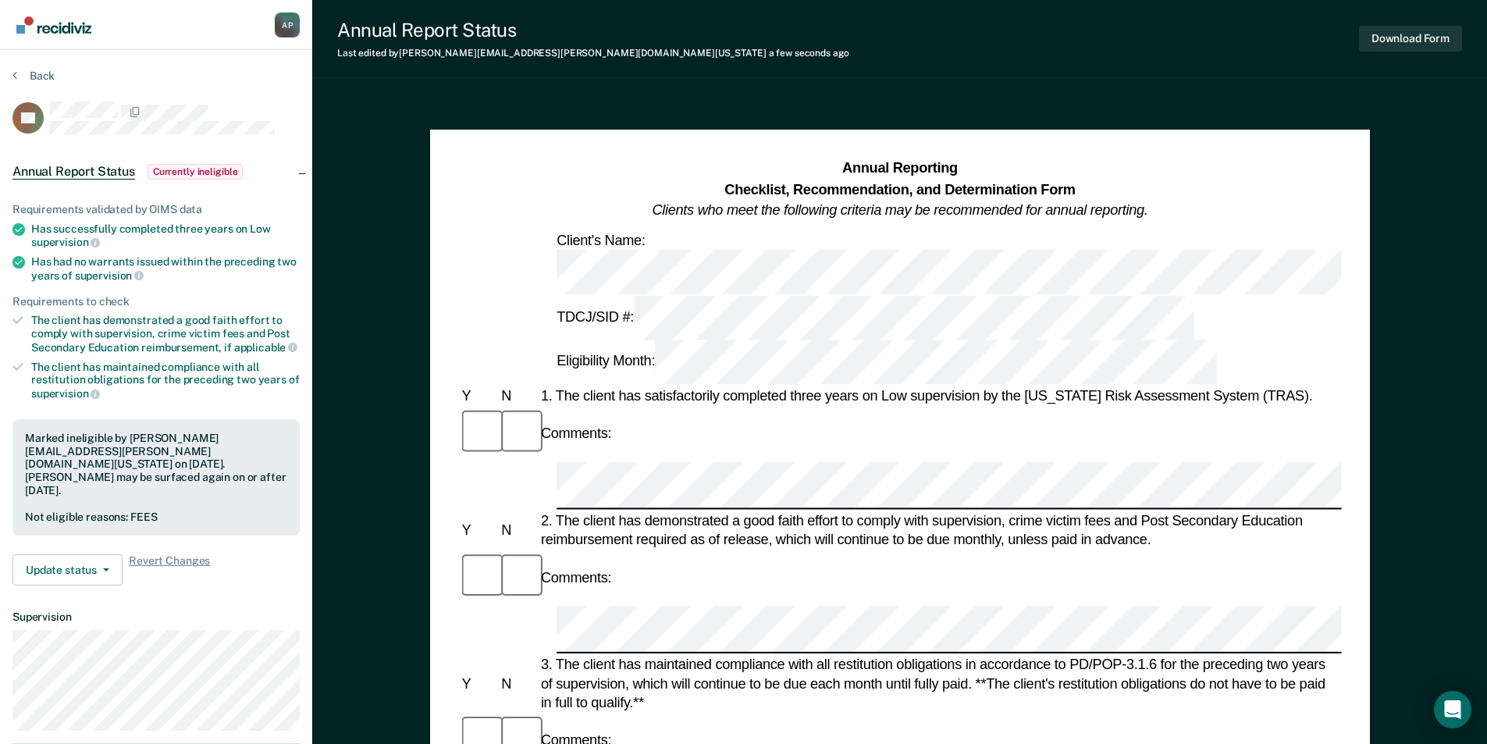
click at [30, 66] on section "Back DE Annual Report Status Currently ineligible Requirements validated by OIM…" at bounding box center [156, 467] width 312 height 835
click at [33, 73] on button "Back" at bounding box center [33, 76] width 42 height 14
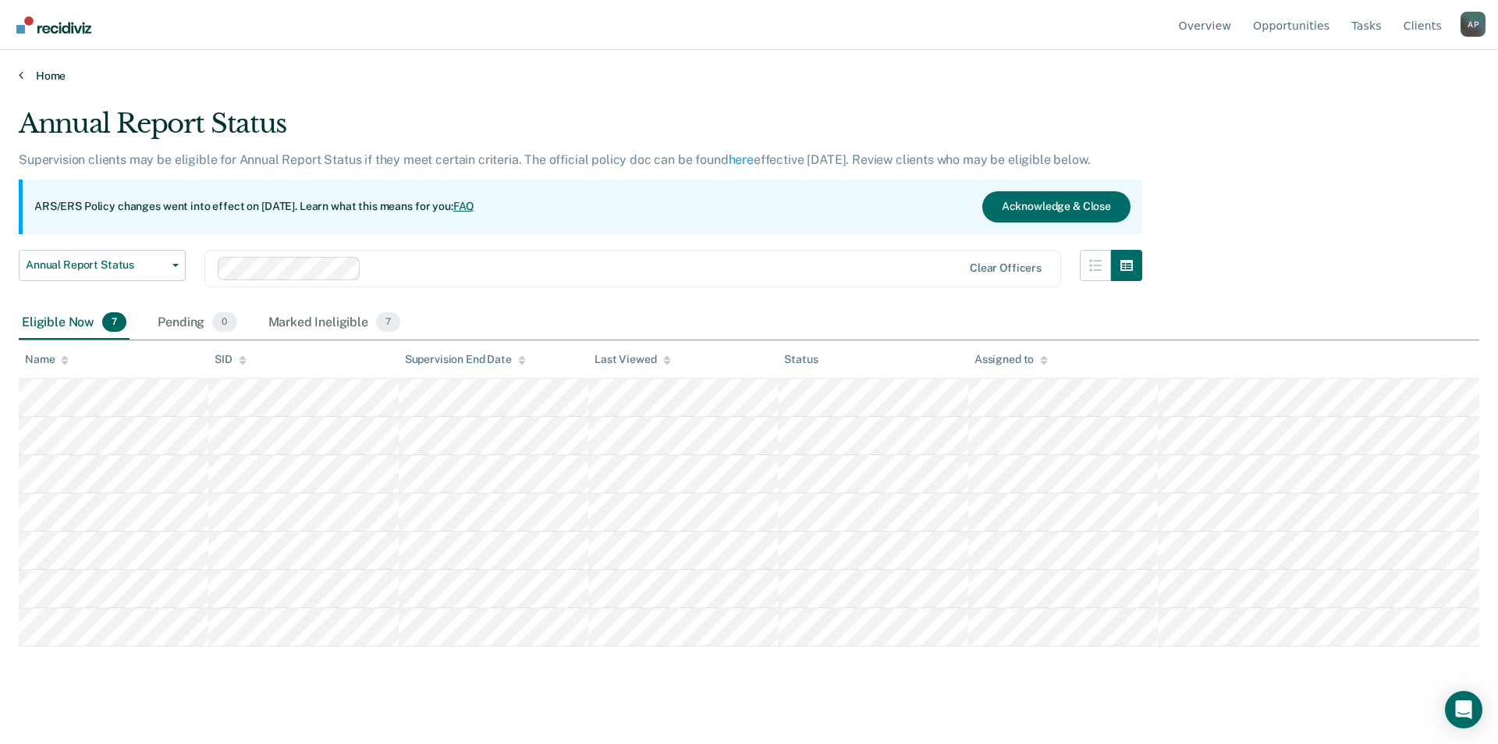
click at [63, 80] on link "Home" at bounding box center [749, 76] width 1461 height 14
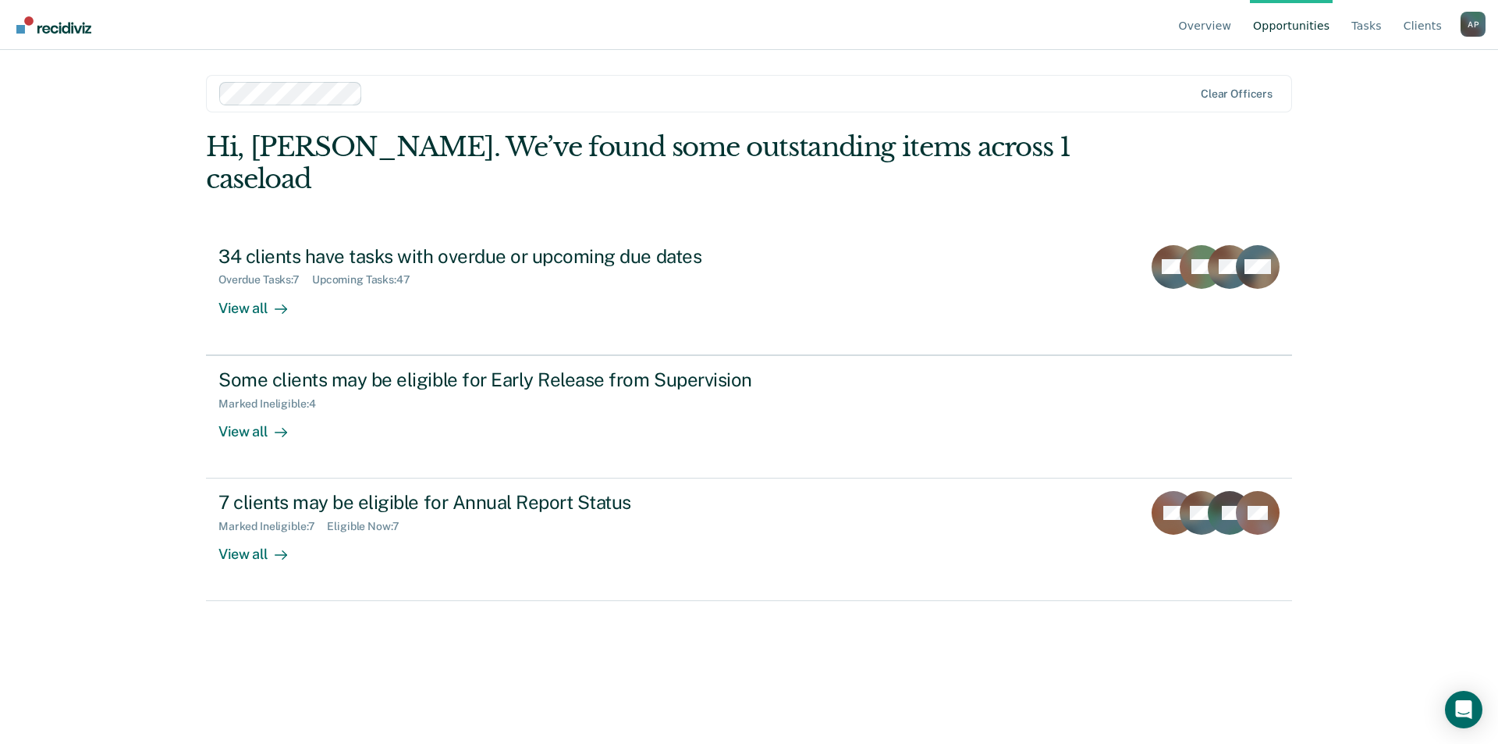
click at [1305, 20] on link "Opportunities" at bounding box center [1291, 25] width 83 height 50
click at [1302, 23] on link "Opportunities" at bounding box center [1291, 25] width 83 height 50
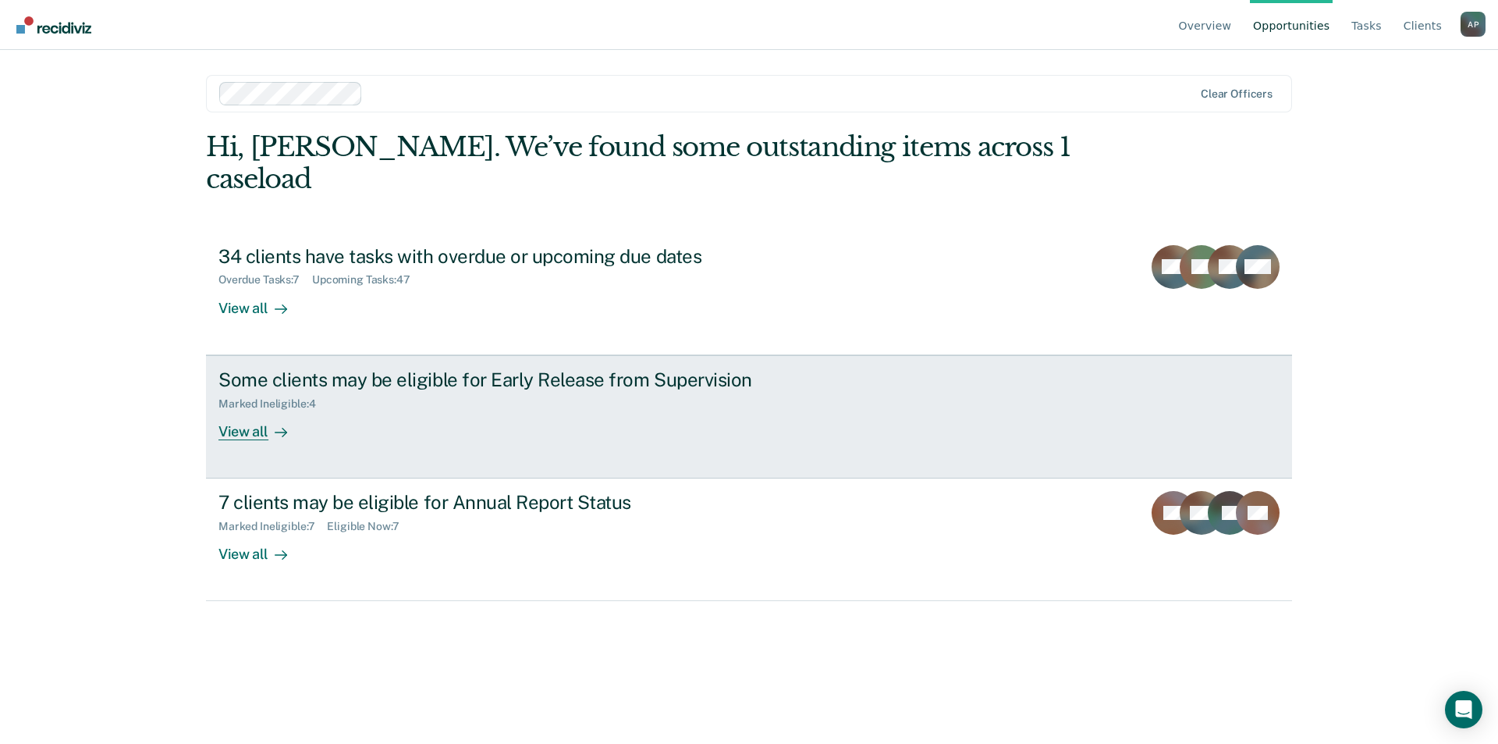
click at [259, 410] on div "View all" at bounding box center [262, 425] width 87 height 30
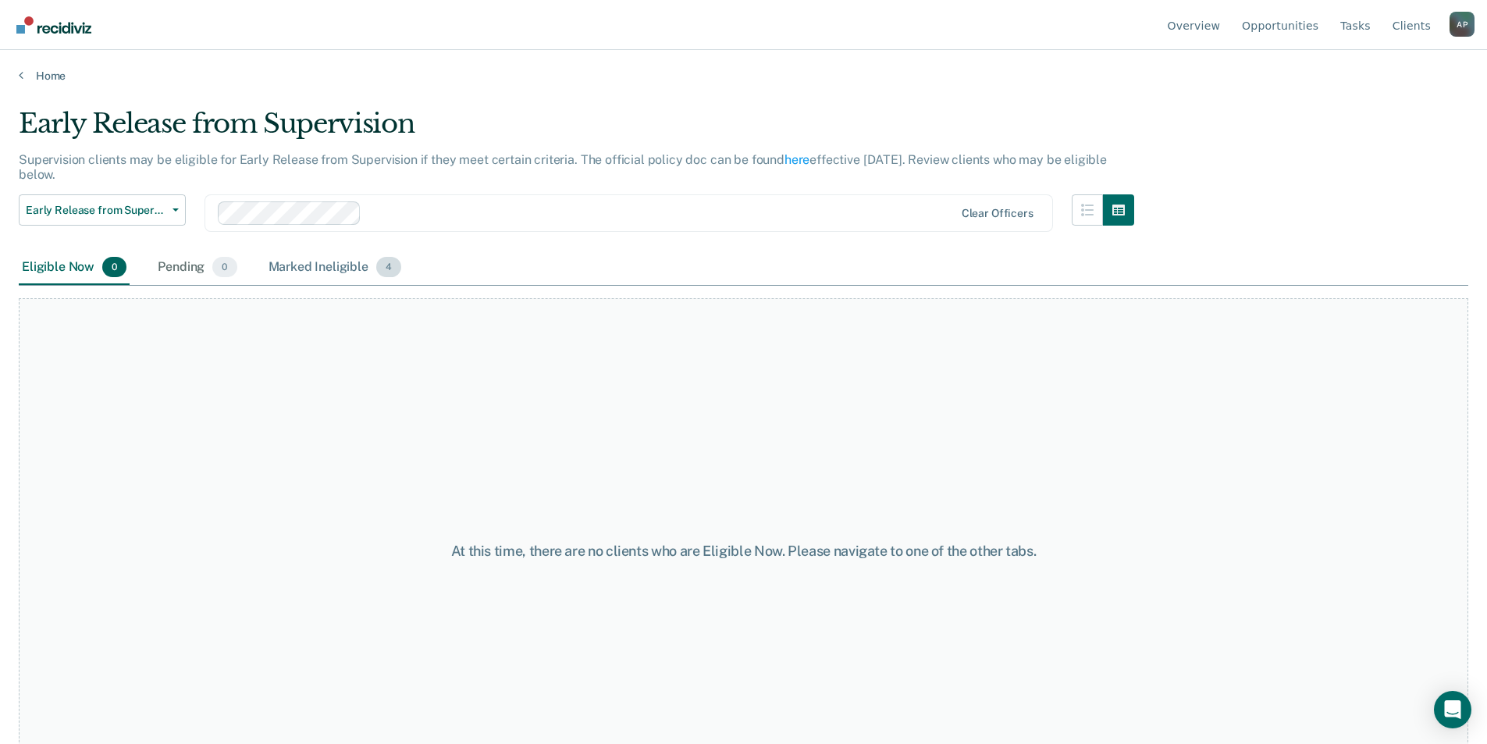
click at [312, 264] on div "Marked Ineligible 4" at bounding box center [335, 267] width 140 height 34
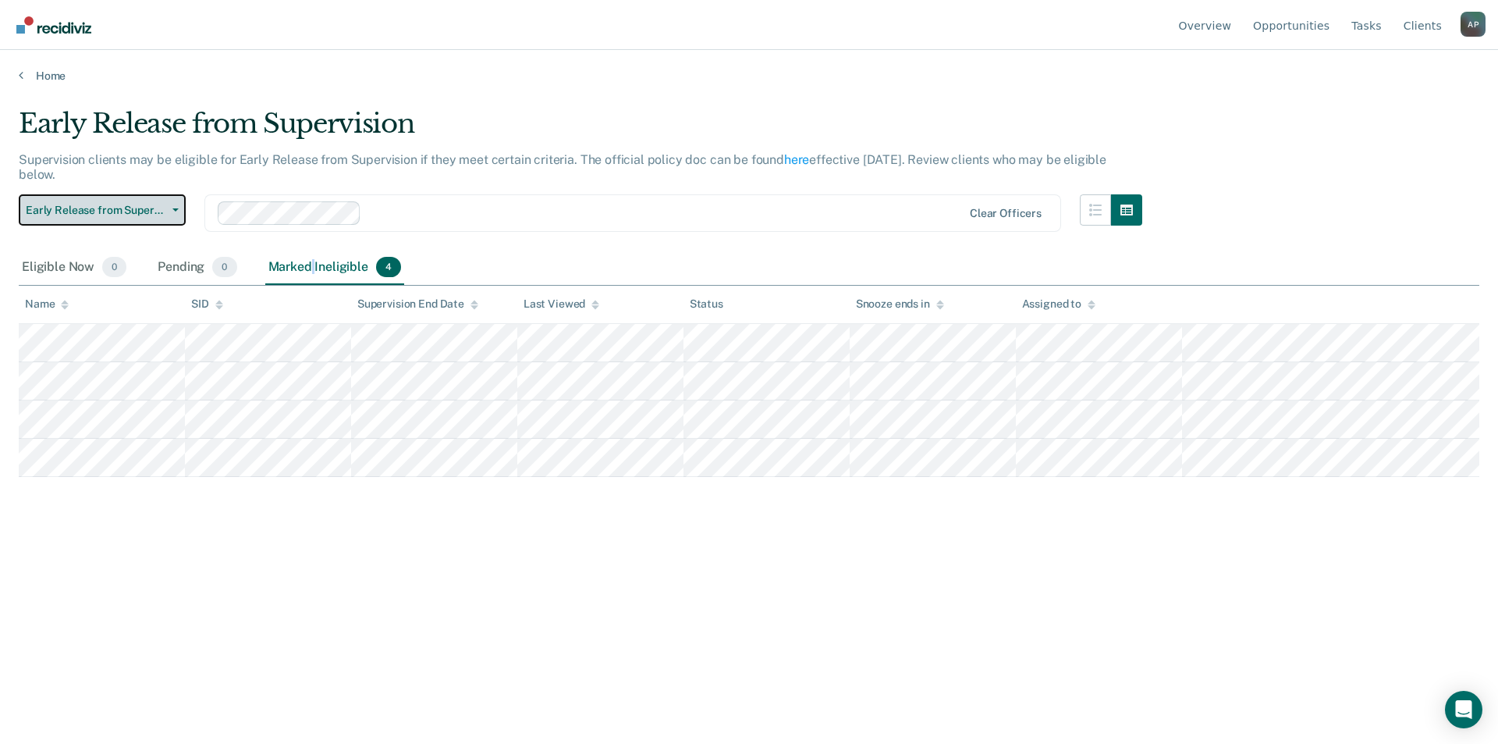
click at [94, 196] on button "Early Release from Supervision" at bounding box center [102, 209] width 167 height 31
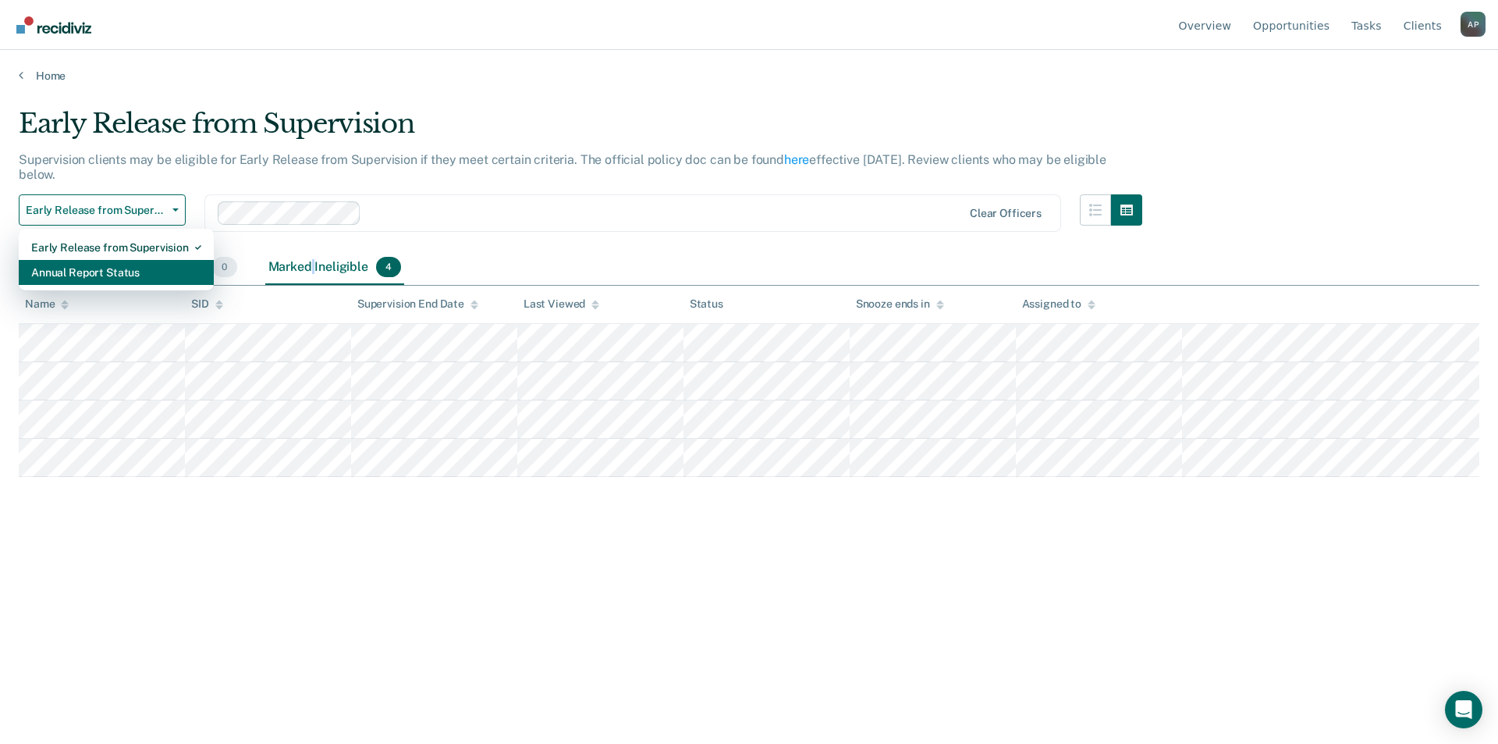
click at [90, 268] on div "Annual Report Status" at bounding box center [116, 272] width 170 height 25
